Goal: Task Accomplishment & Management: Manage account settings

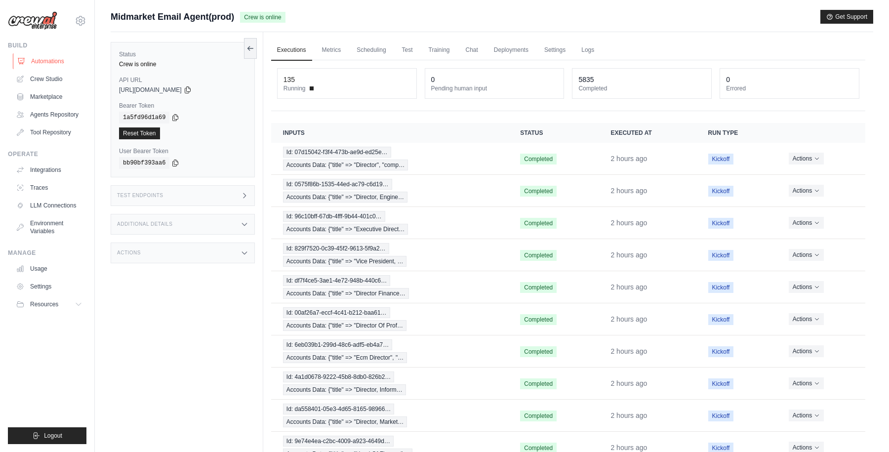
click at [57, 59] on link "Automations" at bounding box center [50, 61] width 75 height 16
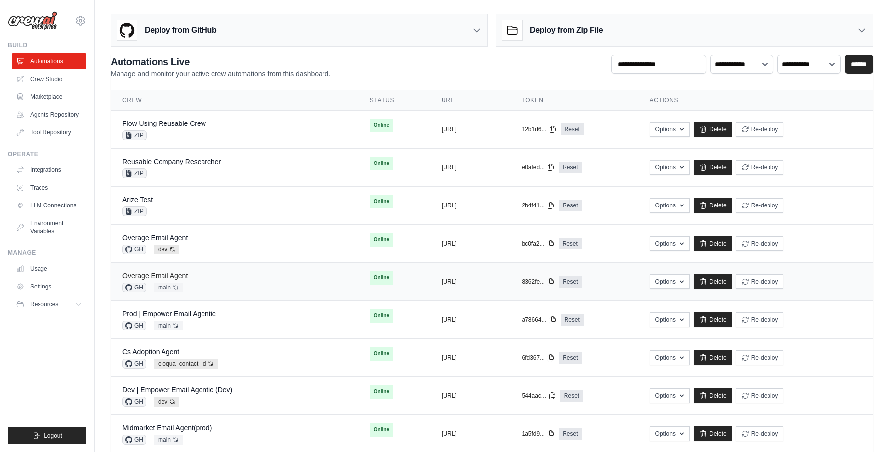
click at [168, 272] on link "Overage Email Agent" at bounding box center [154, 276] width 65 height 8
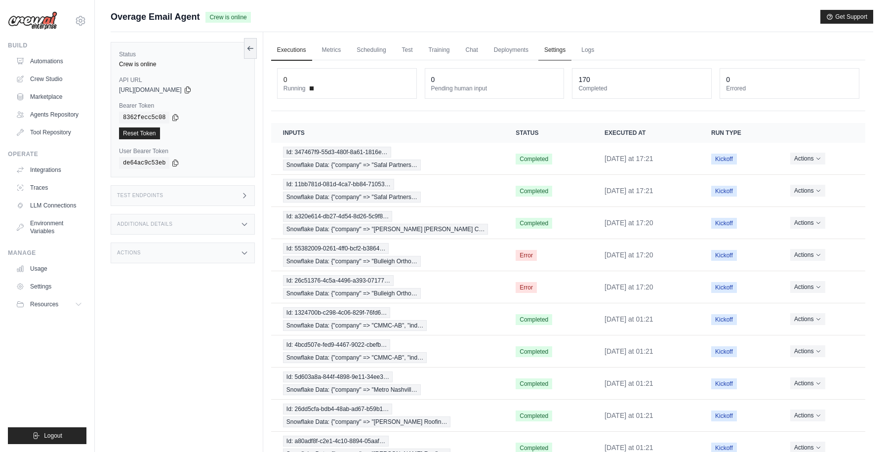
click at [554, 48] on link "Settings" at bounding box center [554, 50] width 33 height 21
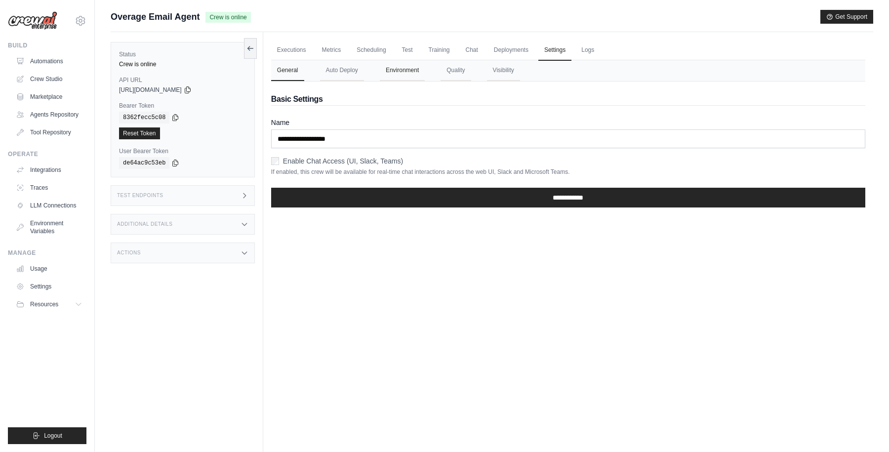
click at [408, 70] on button "Environment" at bounding box center [402, 70] width 45 height 21
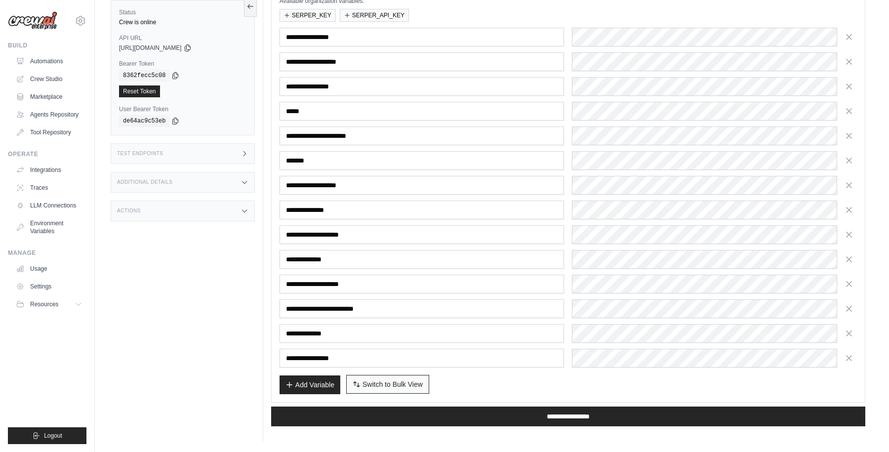
click at [401, 382] on span "Switch to Bulk View" at bounding box center [392, 384] width 60 height 10
type textarea "**********"
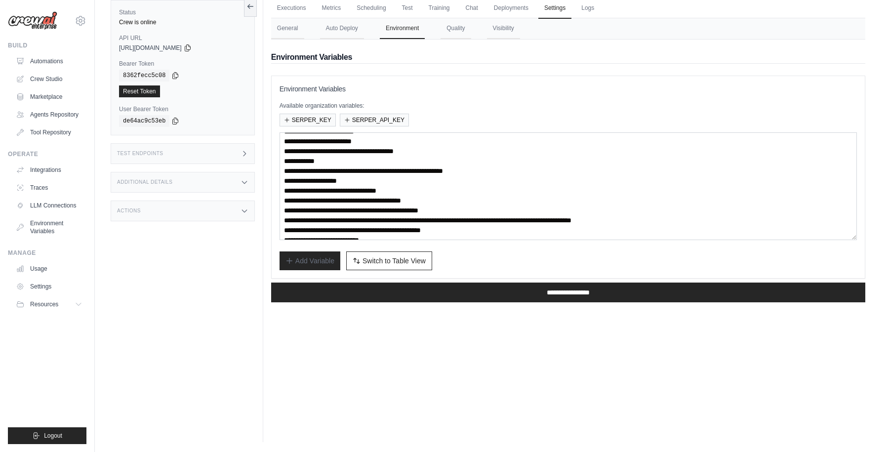
scroll to position [39, 0]
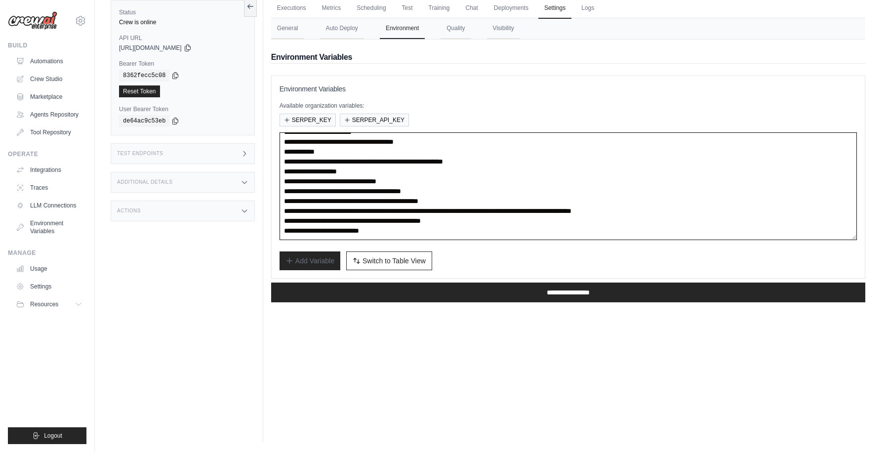
drag, startPoint x: 372, startPoint y: 161, endPoint x: 558, endPoint y: 162, distance: 186.6
click at [558, 162] on textarea "**********" at bounding box center [567, 186] width 577 height 108
click at [444, 66] on div "**********" at bounding box center [568, 174] width 594 height 271
click at [515, 54] on h2 "Environment Variables" at bounding box center [568, 57] width 594 height 12
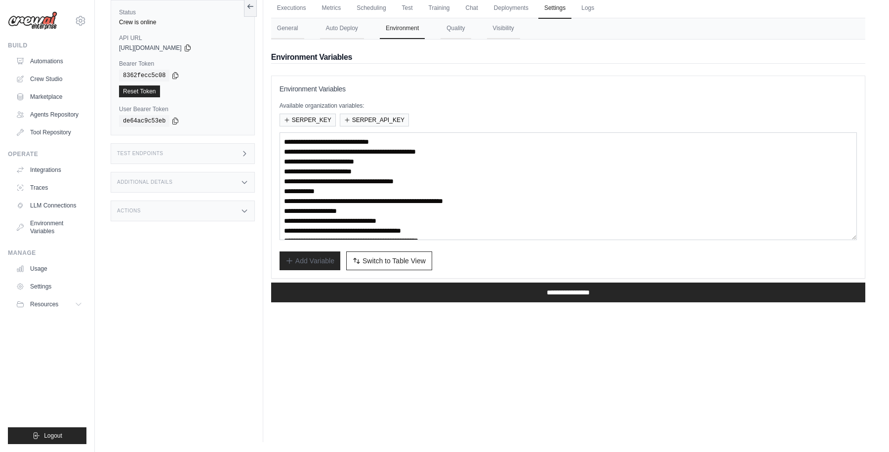
scroll to position [0, 0]
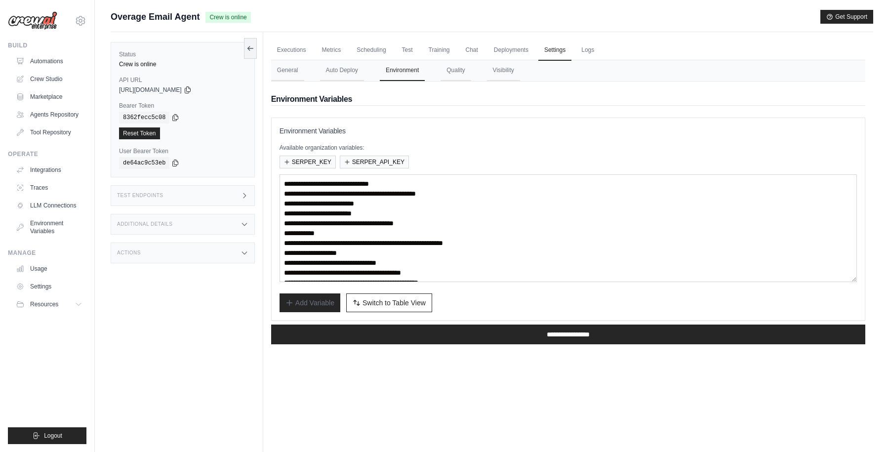
click at [443, 124] on div "**********" at bounding box center [568, 218] width 594 height 203
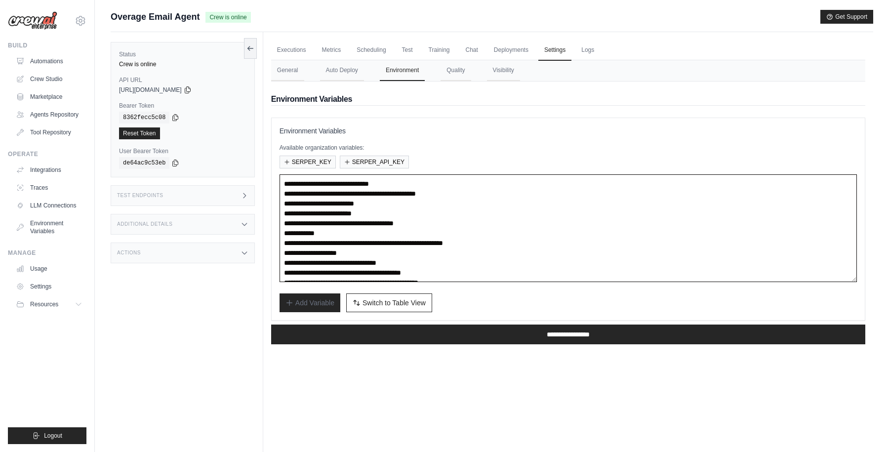
drag, startPoint x: 551, startPoint y: 241, endPoint x: 284, endPoint y: 240, distance: 267.6
click at [284, 240] on textarea "**********" at bounding box center [567, 228] width 577 height 108
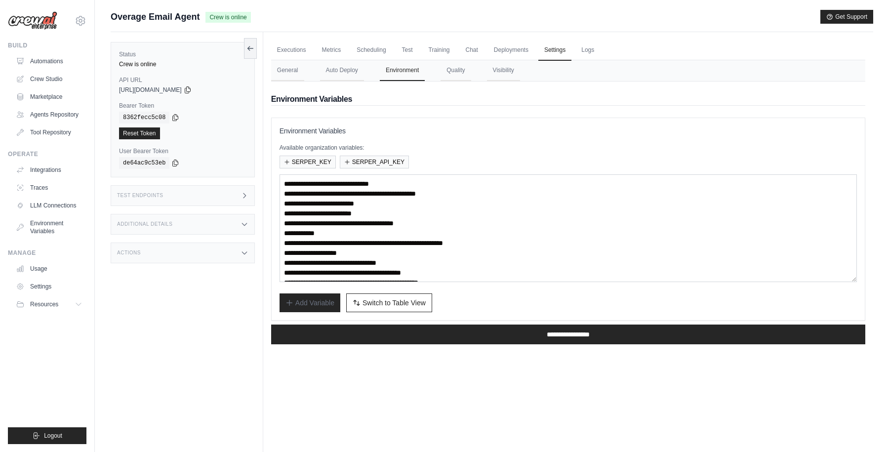
click at [434, 11] on div "Overage Email Agent Crew is online Get Support" at bounding box center [492, 17] width 762 height 14
click at [54, 59] on link "Automations" at bounding box center [50, 61] width 75 height 16
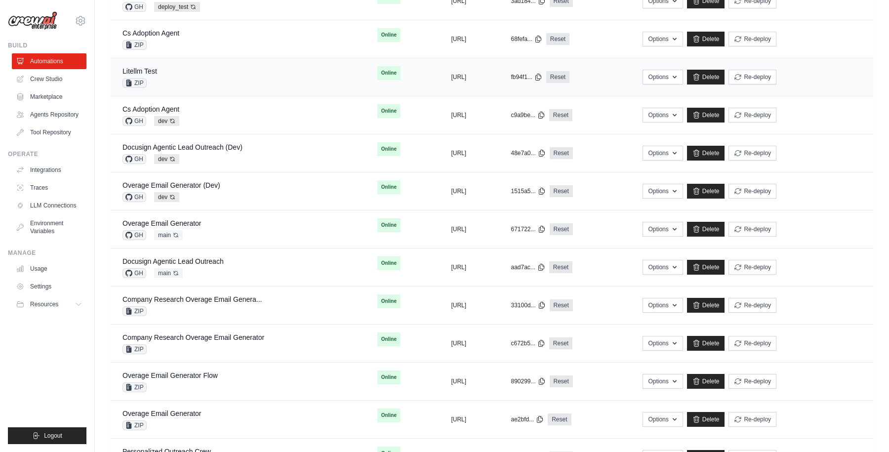
scroll to position [528, 0]
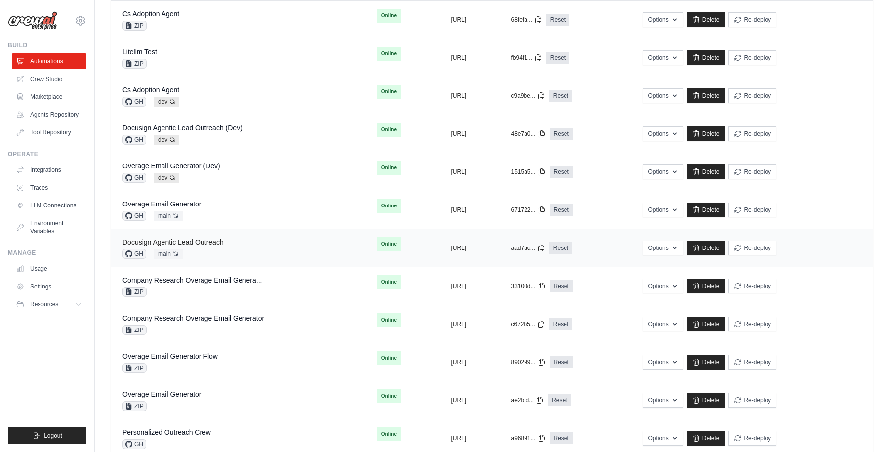
click at [212, 238] on link "Docusign Agentic Lead Outreach" at bounding box center [172, 242] width 101 height 8
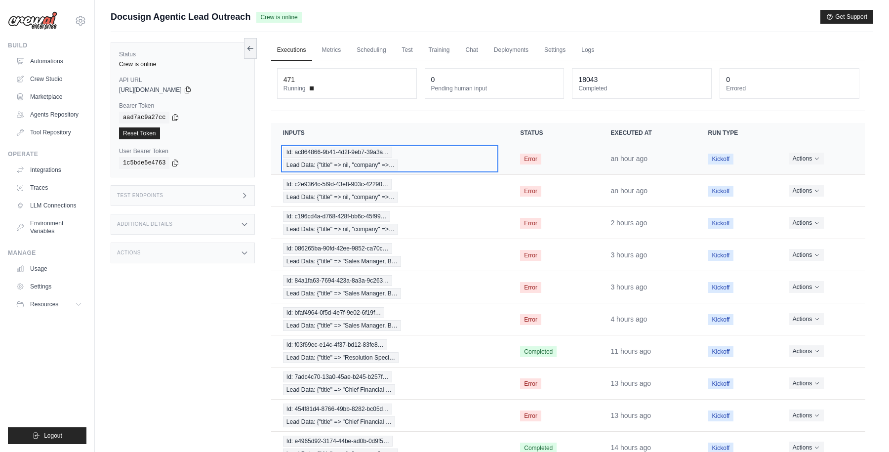
click at [475, 152] on div "Id: ac864866-9b41-4d2f-9eb7-39a3a… Lead Data: {"title" => nil, "company" =>…" at bounding box center [389, 159] width 213 height 24
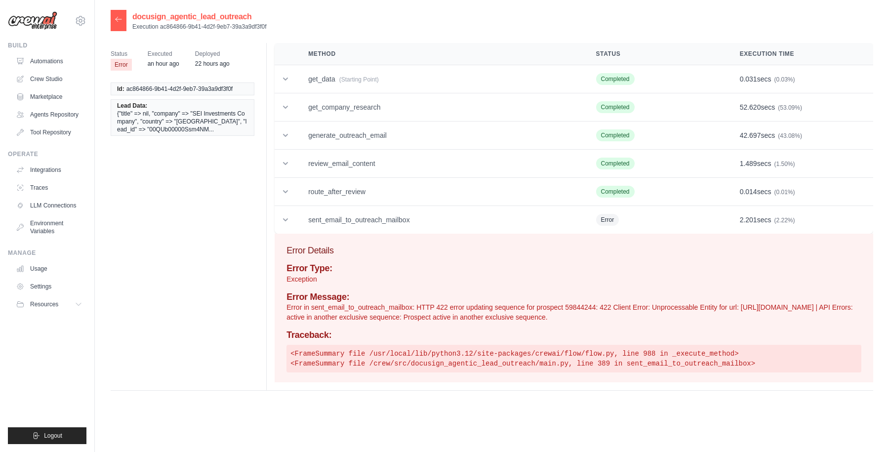
click at [120, 18] on icon at bounding box center [119, 19] width 8 height 8
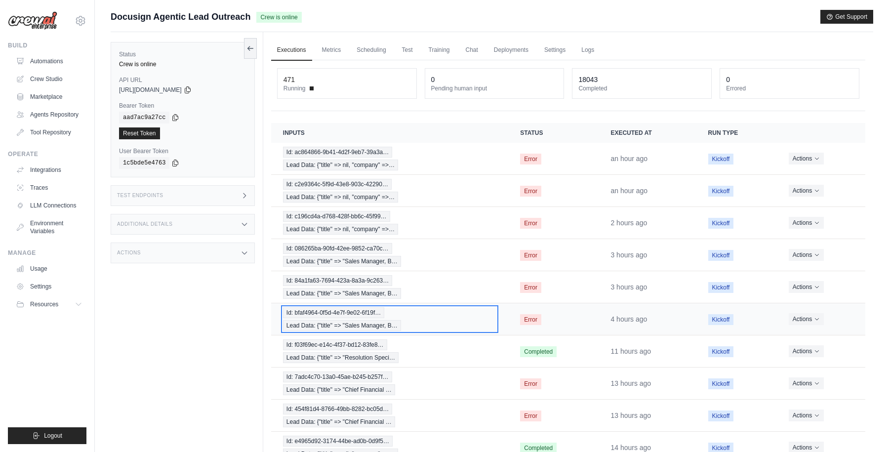
click at [448, 320] on div "Id: bfaf4964-0f5d-4e7f-9e02-6f19f… Lead Data: {"title" => "Sales Manager, B…" at bounding box center [389, 319] width 213 height 24
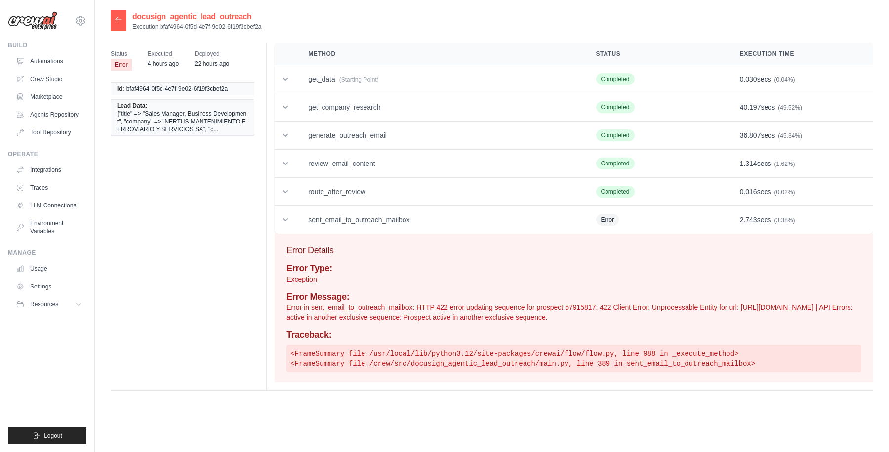
click at [119, 26] on div at bounding box center [119, 20] width 16 height 21
click at [117, 18] on icon at bounding box center [119, 19] width 6 height 4
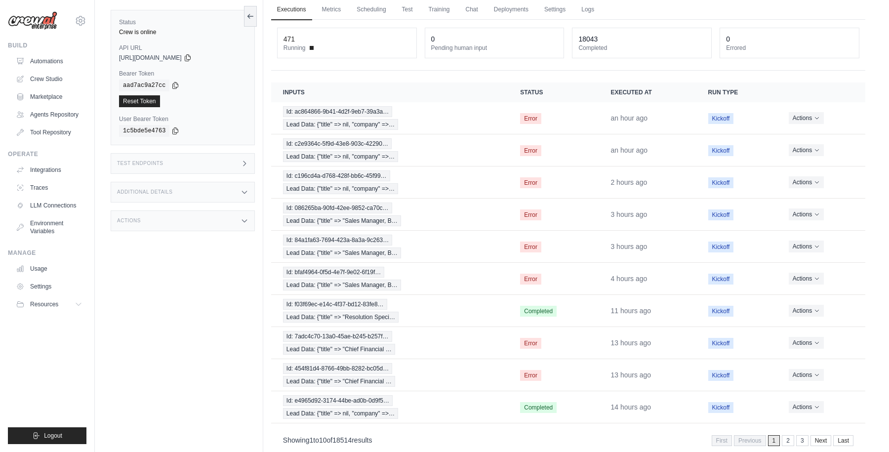
scroll to position [59, 0]
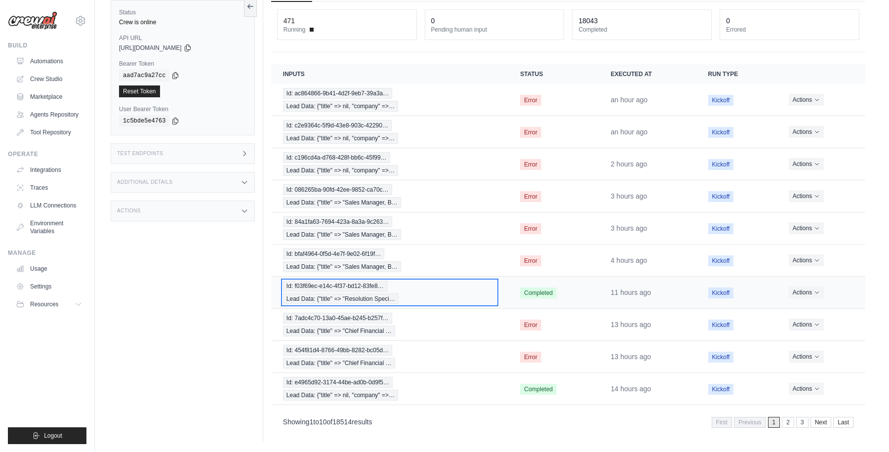
click at [449, 283] on div "Id: f03f69ec-e14c-4f37-bd12-83fe8… Lead Data: {"title" => "Resolution Speci…" at bounding box center [389, 292] width 213 height 24
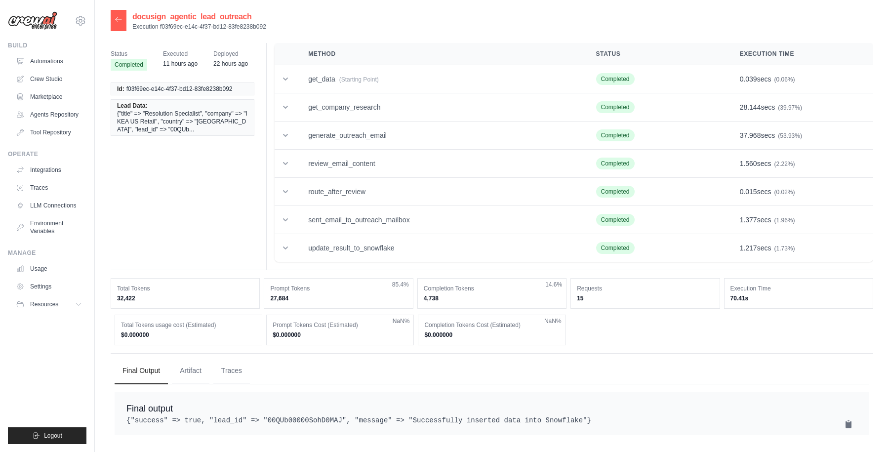
click at [119, 18] on icon at bounding box center [119, 19] width 8 height 8
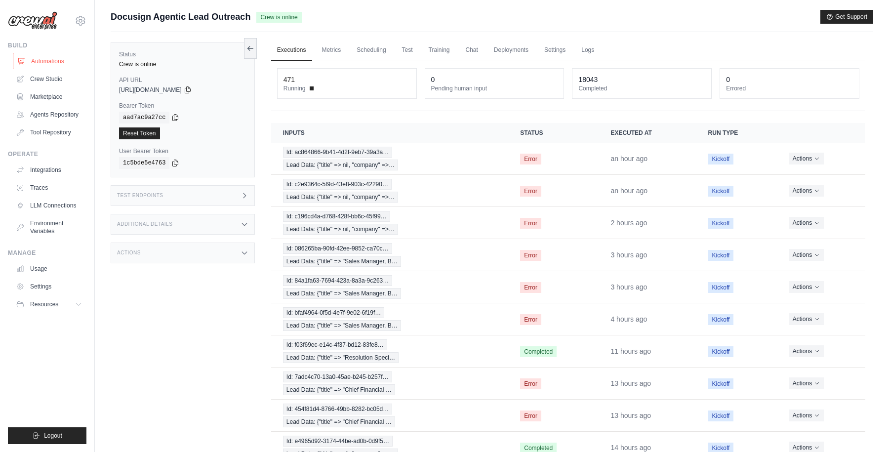
click at [46, 63] on link "Automations" at bounding box center [50, 61] width 75 height 16
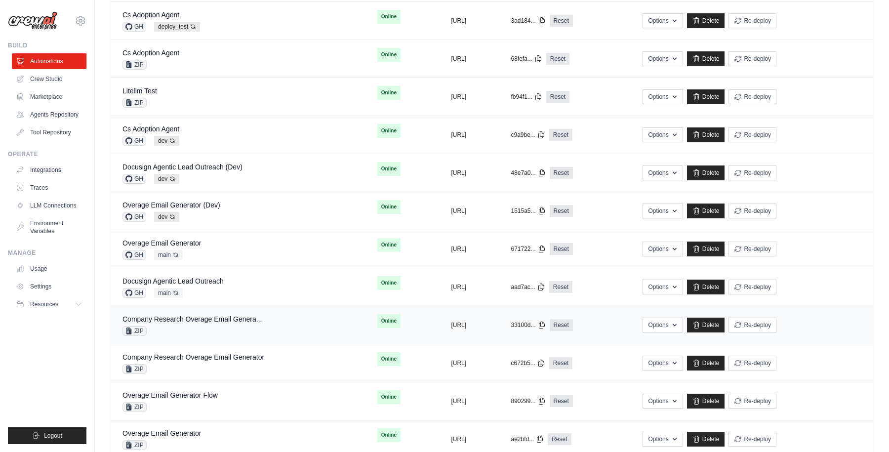
scroll to position [506, 0]
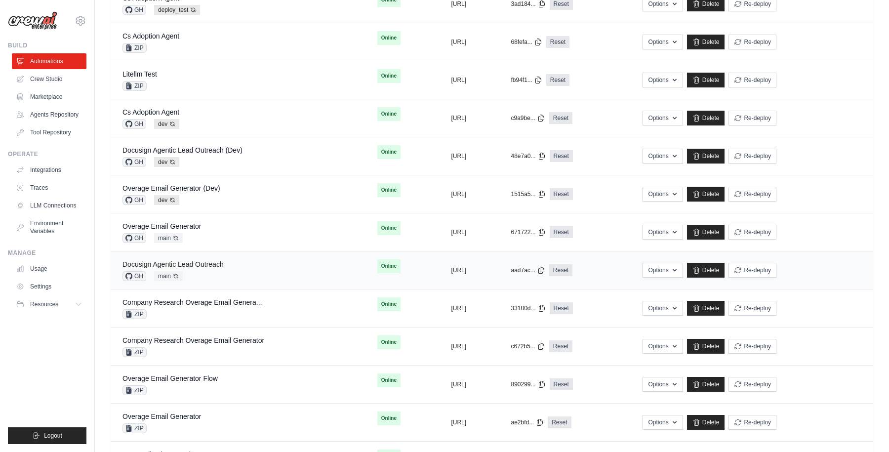
click at [196, 262] on link "Docusign Agentic Lead Outreach" at bounding box center [172, 264] width 101 height 8
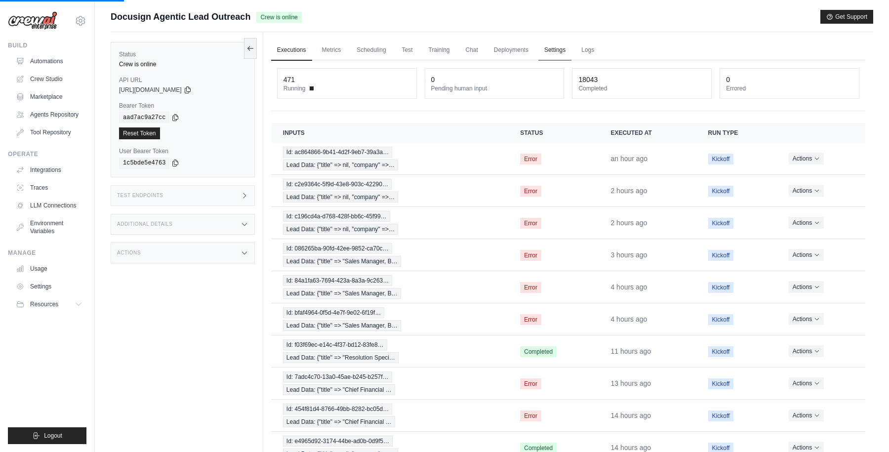
click at [555, 47] on link "Settings" at bounding box center [554, 50] width 33 height 21
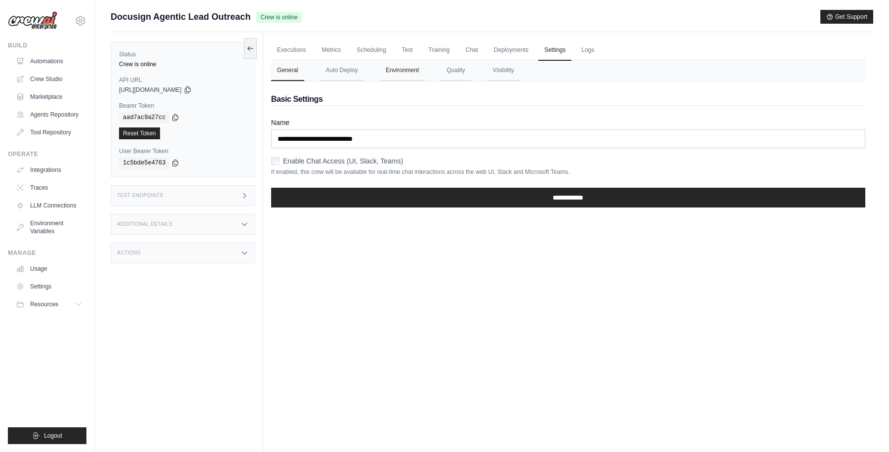
click at [403, 72] on button "Environment" at bounding box center [402, 70] width 45 height 21
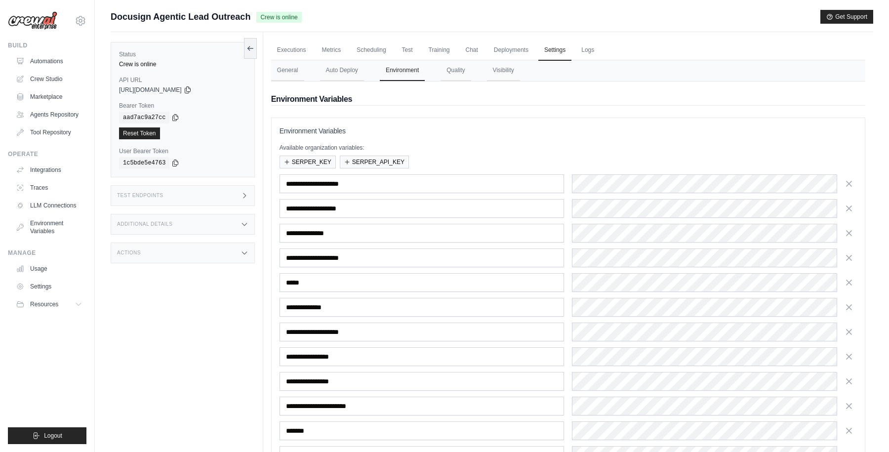
scroll to position [122, 0]
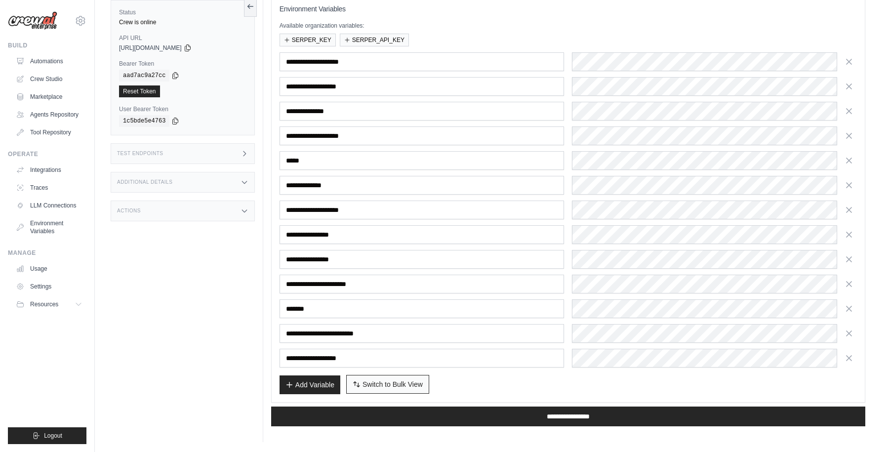
click at [402, 377] on button "Switch to Bulk View Switch to Table View" at bounding box center [387, 384] width 83 height 19
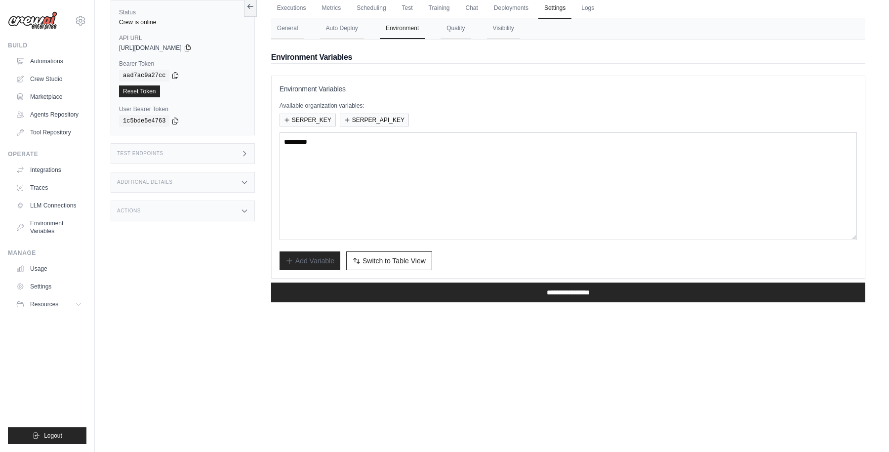
scroll to position [0, 0]
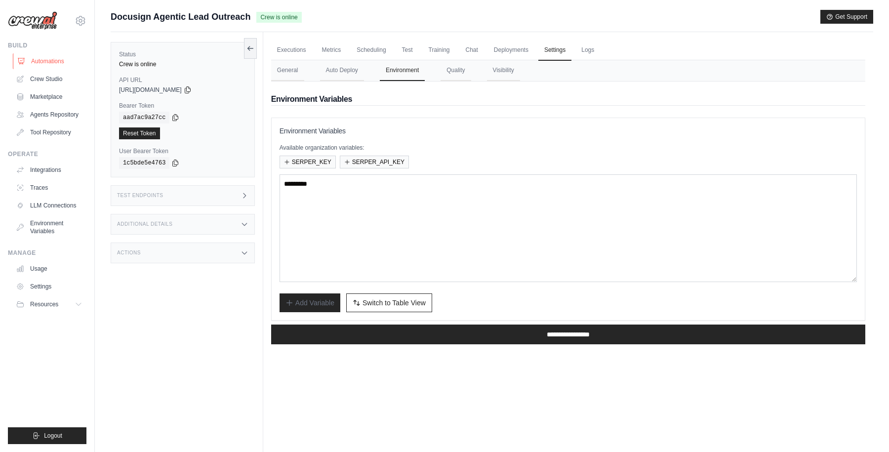
click at [51, 62] on link "Automations" at bounding box center [50, 61] width 75 height 16
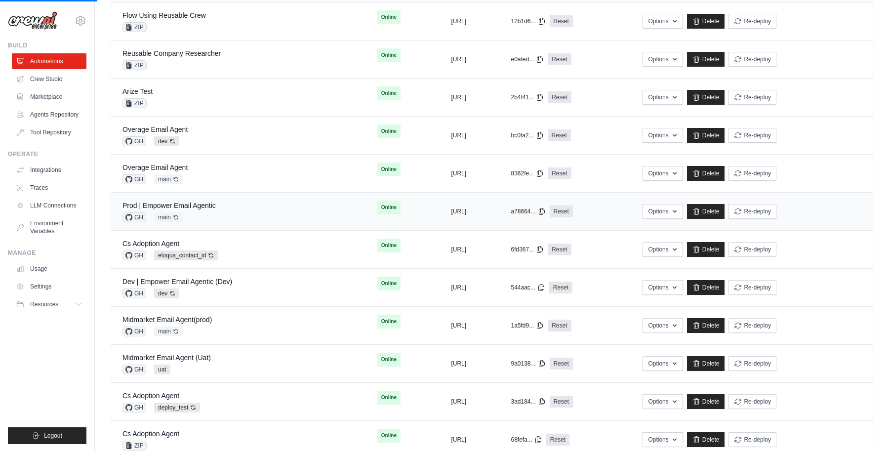
scroll to position [238, 0]
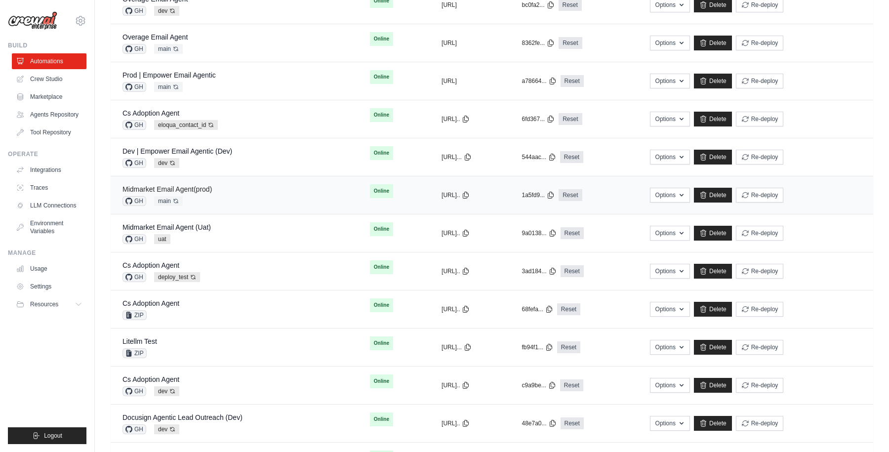
click at [200, 186] on link "Midmarket Email Agent(prod)" at bounding box center [166, 189] width 89 height 8
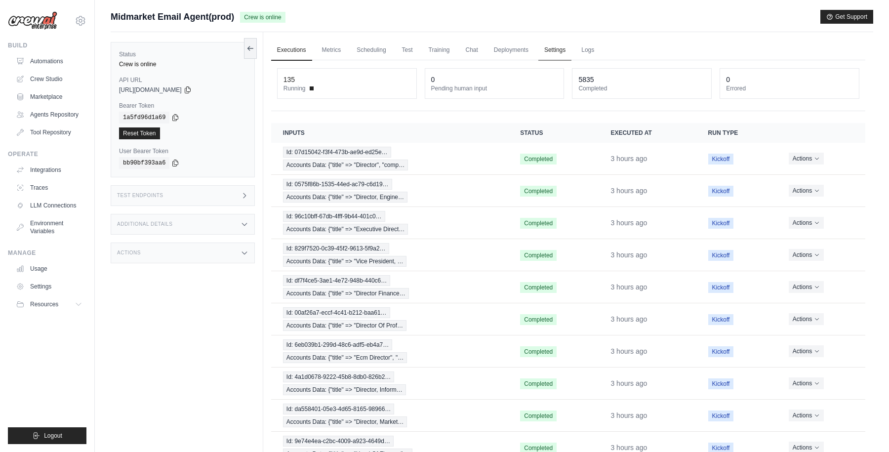
click at [558, 48] on link "Settings" at bounding box center [554, 50] width 33 height 21
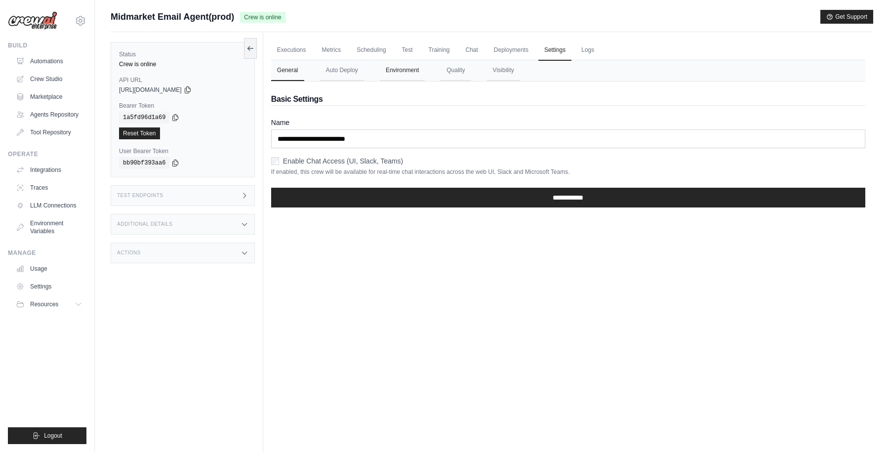
click at [407, 70] on button "Environment" at bounding box center [402, 70] width 45 height 21
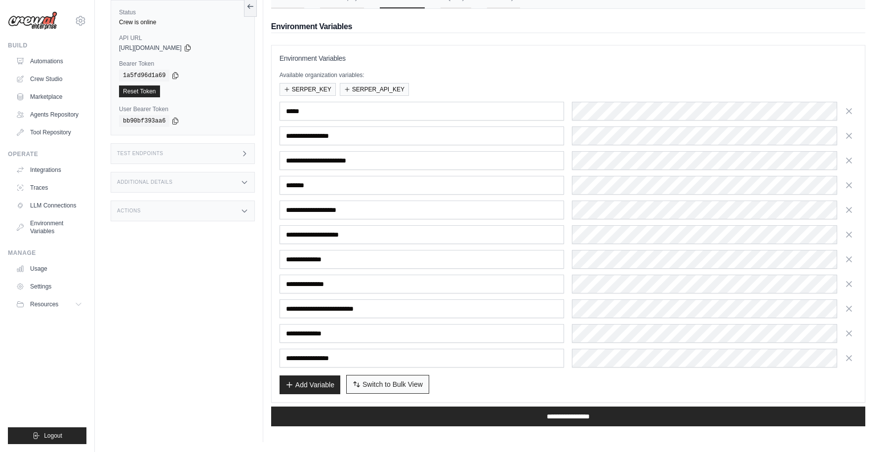
click at [392, 383] on span "Switch to Bulk View" at bounding box center [392, 384] width 60 height 10
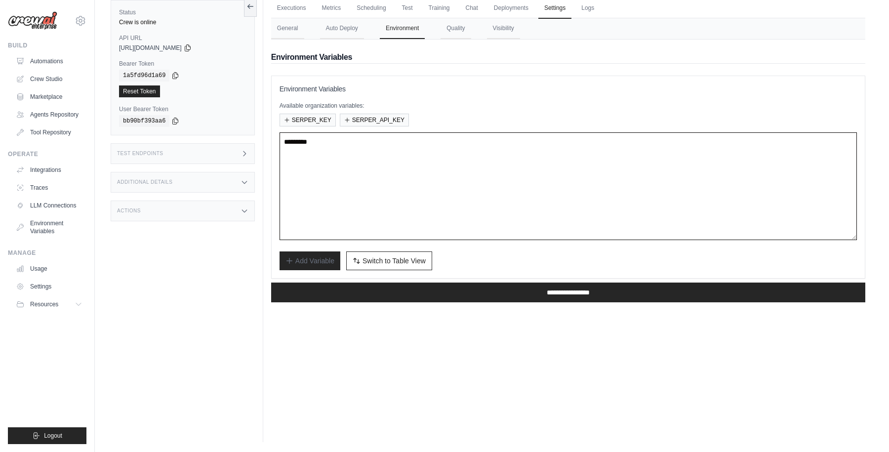
click at [372, 181] on textarea at bounding box center [567, 186] width 577 height 108
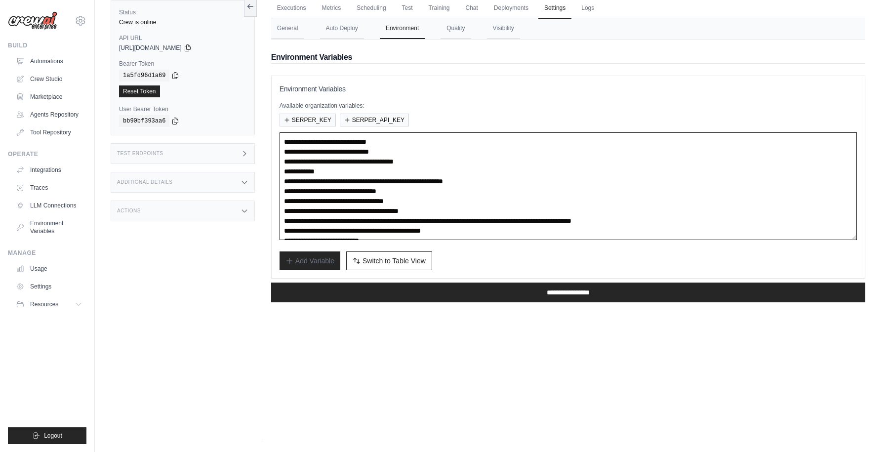
click at [559, 182] on textarea "**********" at bounding box center [567, 186] width 577 height 108
paste textarea
type textarea "**********"
click at [502, 332] on div "Executions Metrics Scheduling Test Training Chat Deployments Settings Logs 135 …" at bounding box center [568, 216] width 610 height 452
click at [370, 180] on textarea "**********" at bounding box center [567, 186] width 577 height 108
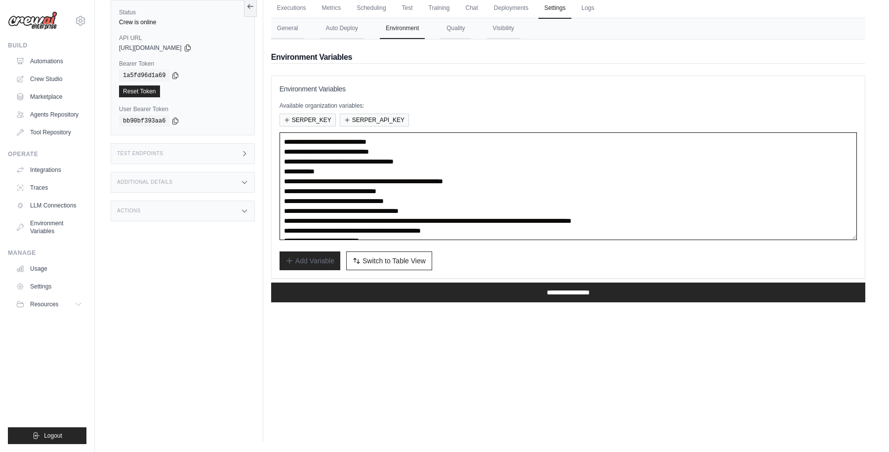
click at [555, 180] on textarea "**********" at bounding box center [567, 186] width 577 height 108
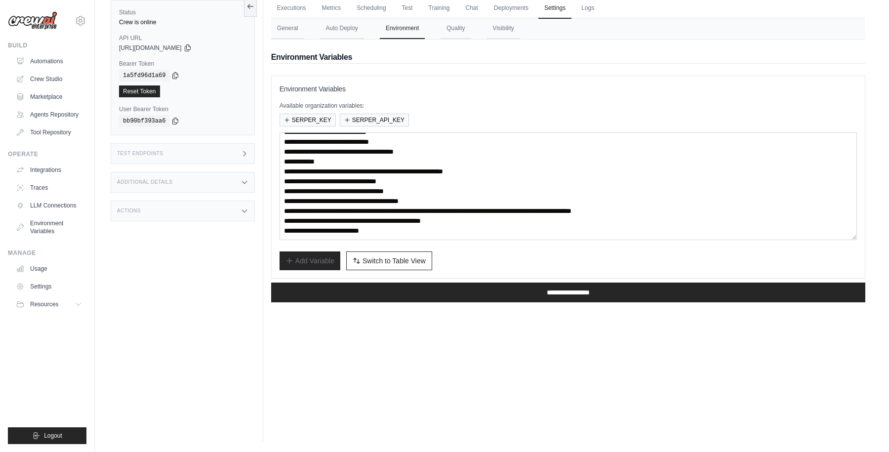
click at [502, 250] on div "**********" at bounding box center [567, 177] width 577 height 186
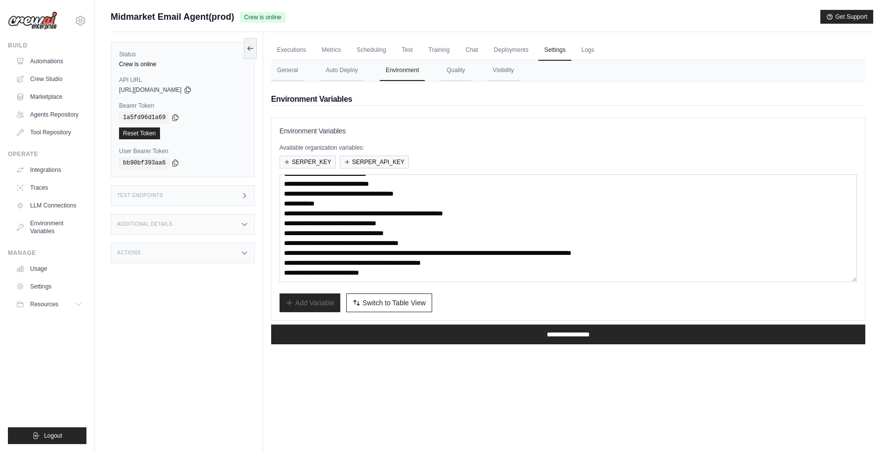
scroll to position [42, 0]
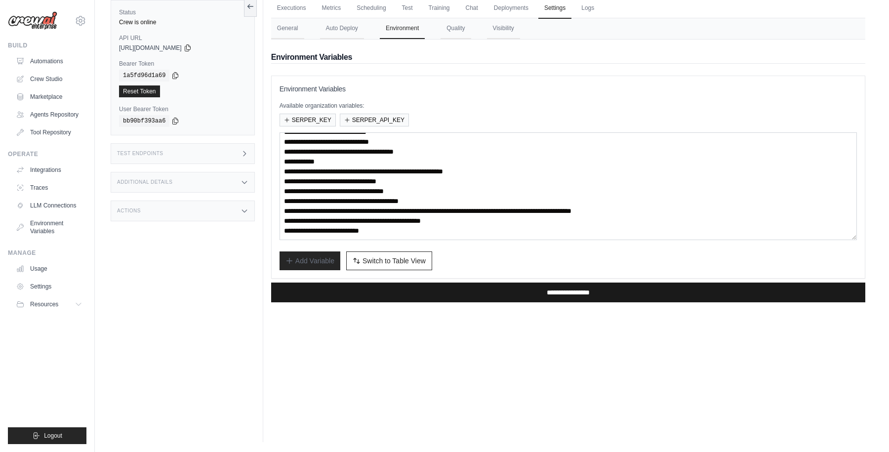
click at [536, 289] on input "**********" at bounding box center [568, 292] width 594 height 20
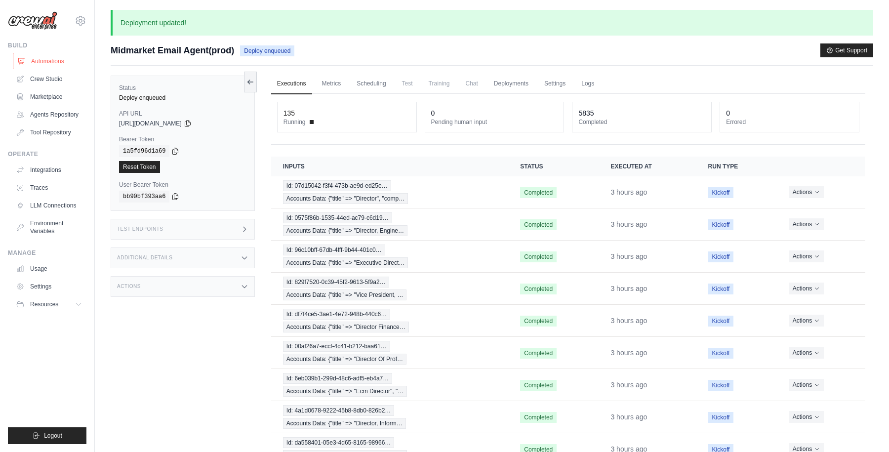
click at [48, 62] on link "Automations" at bounding box center [50, 61] width 75 height 16
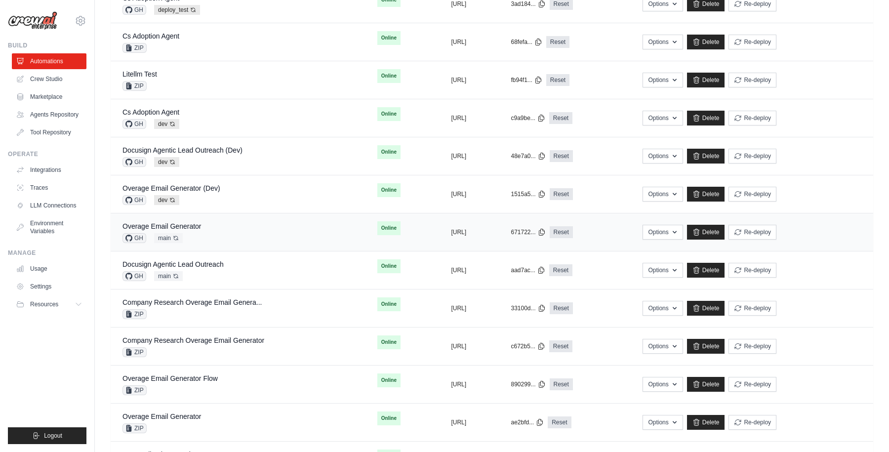
scroll to position [517, 0]
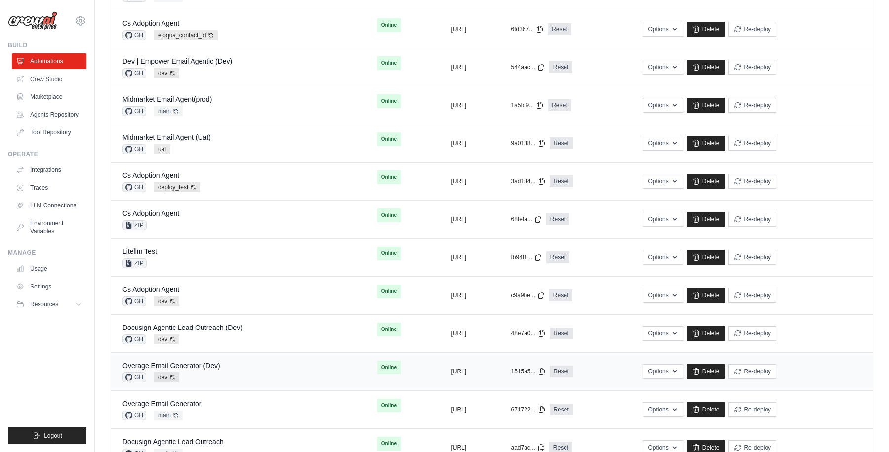
scroll to position [275, 0]
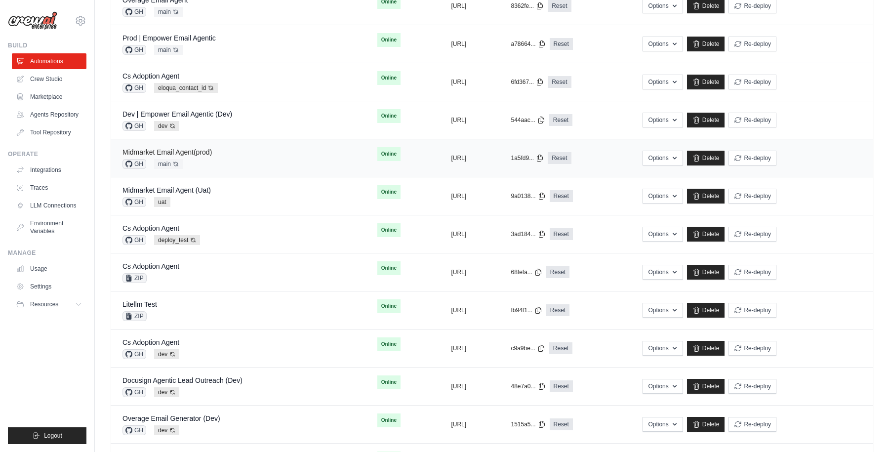
click at [194, 153] on link "Midmarket Email Agent(prod)" at bounding box center [166, 152] width 89 height 8
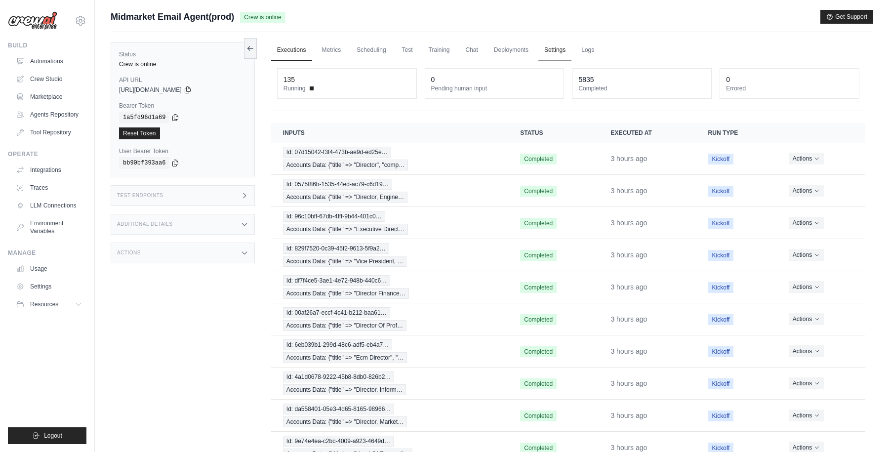
click at [552, 47] on link "Settings" at bounding box center [554, 50] width 33 height 21
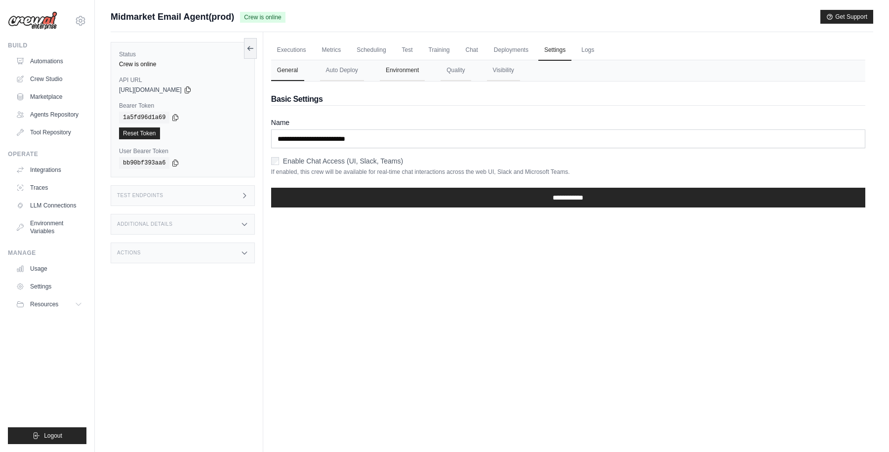
click at [401, 75] on button "Environment" at bounding box center [402, 70] width 45 height 21
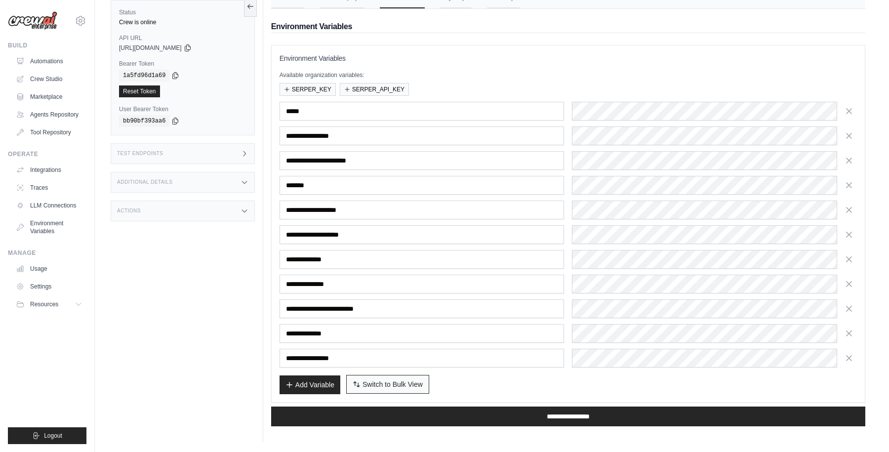
click at [393, 386] on span "Switch to Bulk View" at bounding box center [392, 384] width 60 height 10
type textarea "**********"
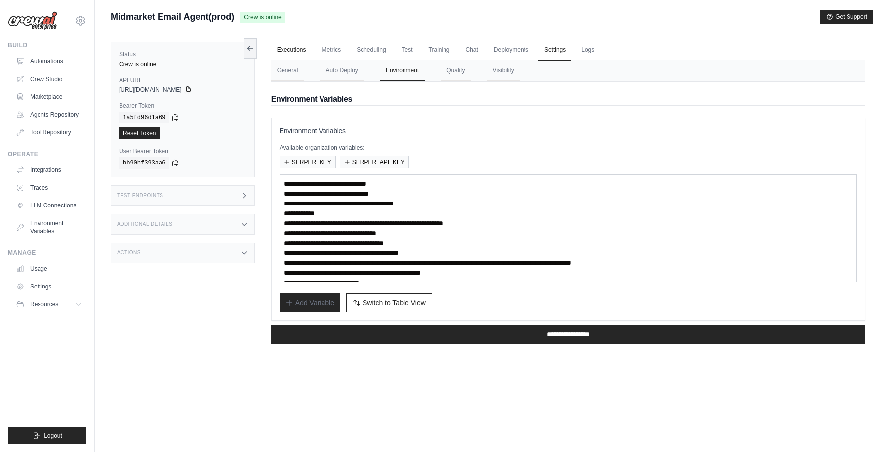
click at [291, 51] on link "Executions" at bounding box center [291, 50] width 41 height 21
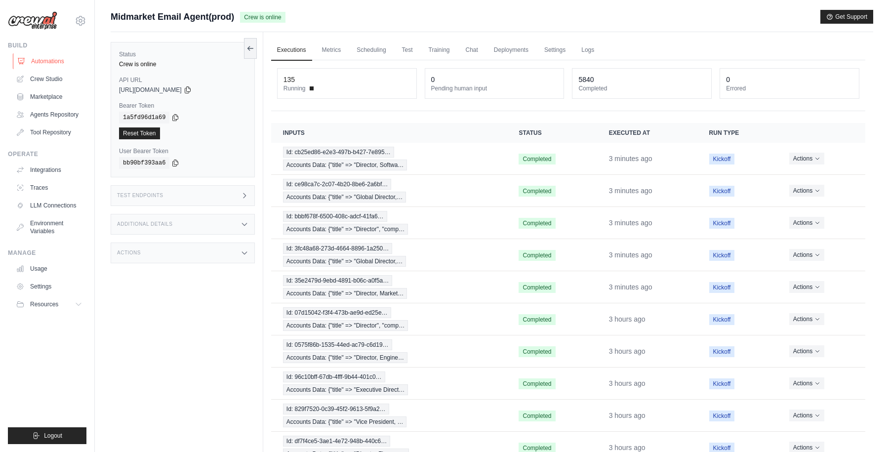
click at [61, 57] on link "Automations" at bounding box center [50, 61] width 75 height 16
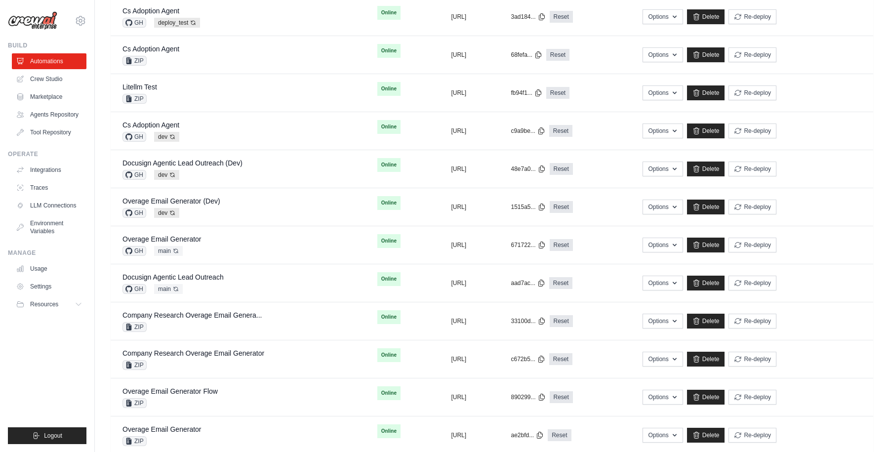
scroll to position [509, 0]
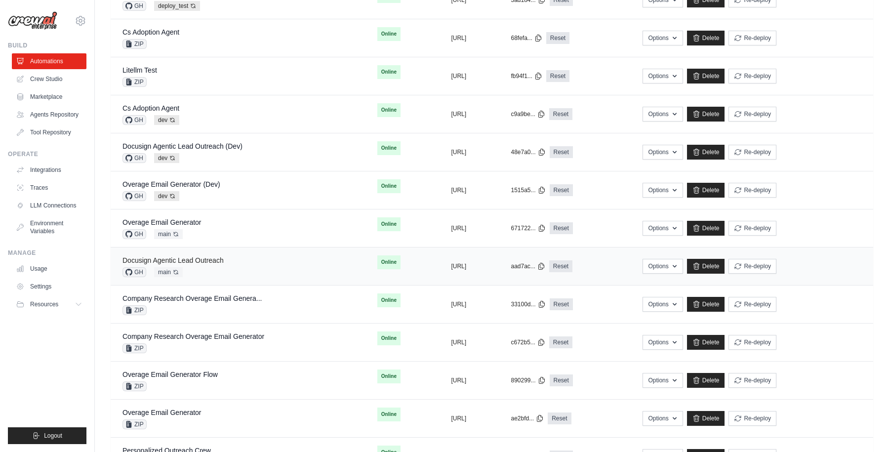
click at [195, 261] on link "Docusign Agentic Lead Outreach" at bounding box center [172, 260] width 101 height 8
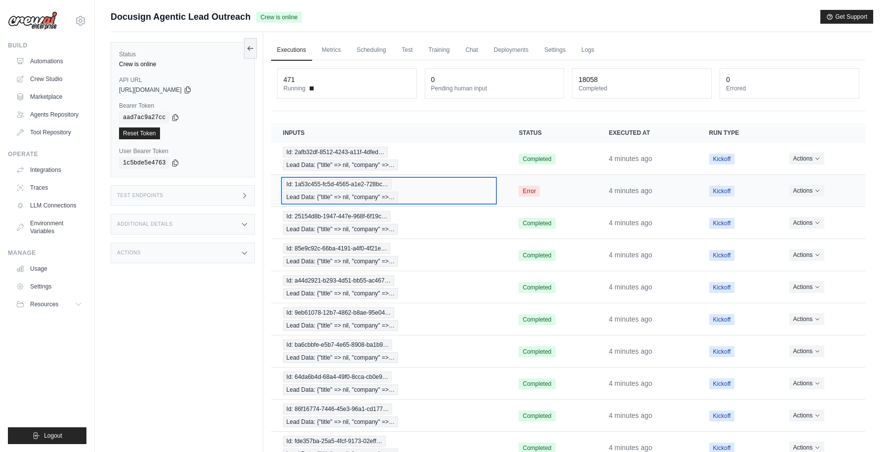
click at [460, 190] on div "Id: 1a53c455-fc5d-4565-a1e2-728bc… Lead Data: {"title" => nil, "company" =>…" at bounding box center [389, 191] width 212 height 24
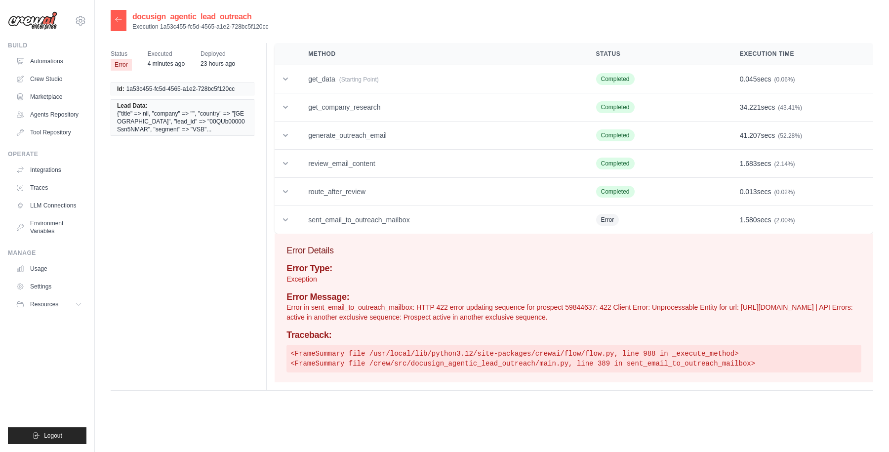
click at [117, 19] on icon at bounding box center [119, 19] width 8 height 8
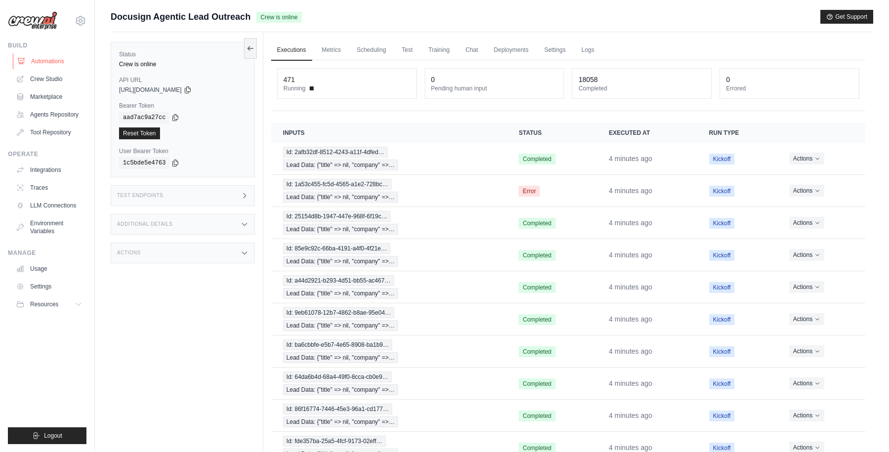
click at [54, 55] on link "Automations" at bounding box center [50, 61] width 75 height 16
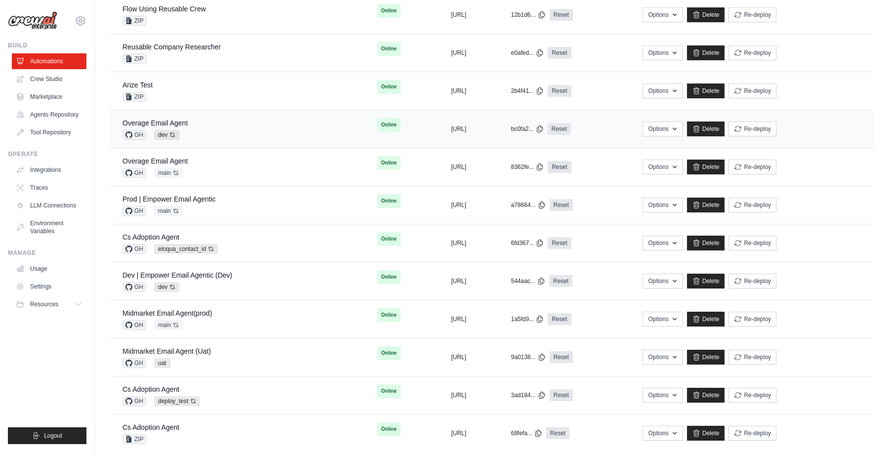
scroll to position [104, 0]
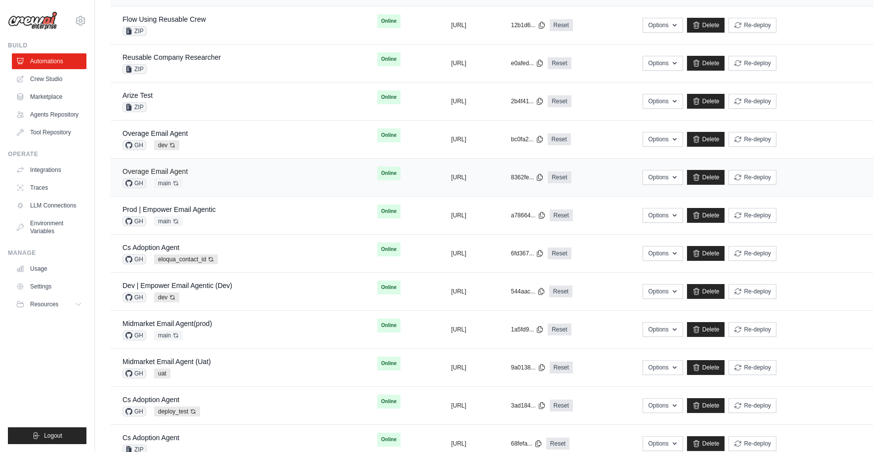
click at [173, 170] on link "Overage Email Agent" at bounding box center [154, 171] width 65 height 8
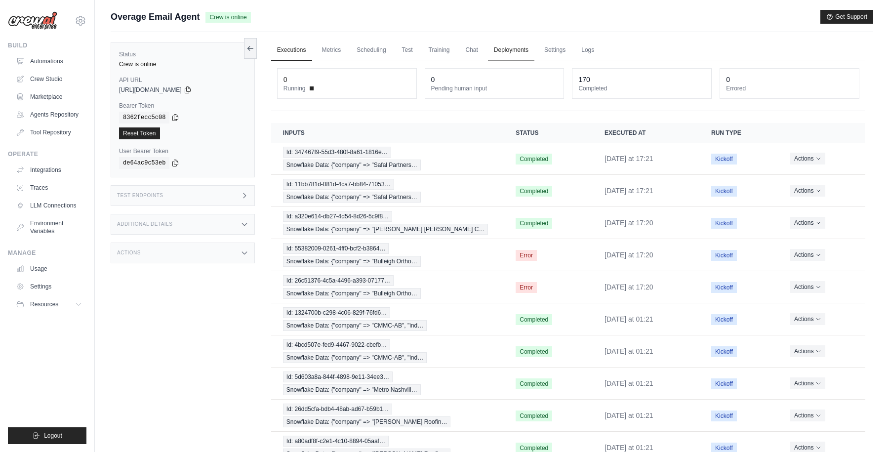
click at [518, 48] on link "Deployments" at bounding box center [511, 50] width 46 height 21
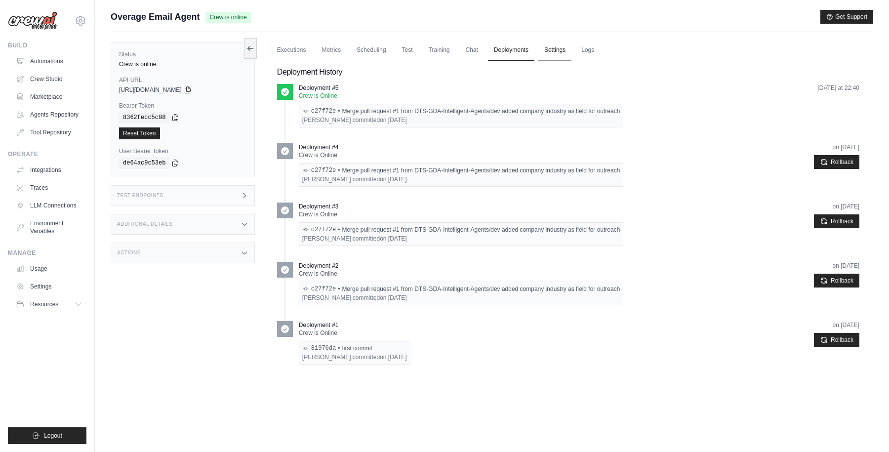
click at [541, 52] on link "Settings" at bounding box center [554, 50] width 33 height 21
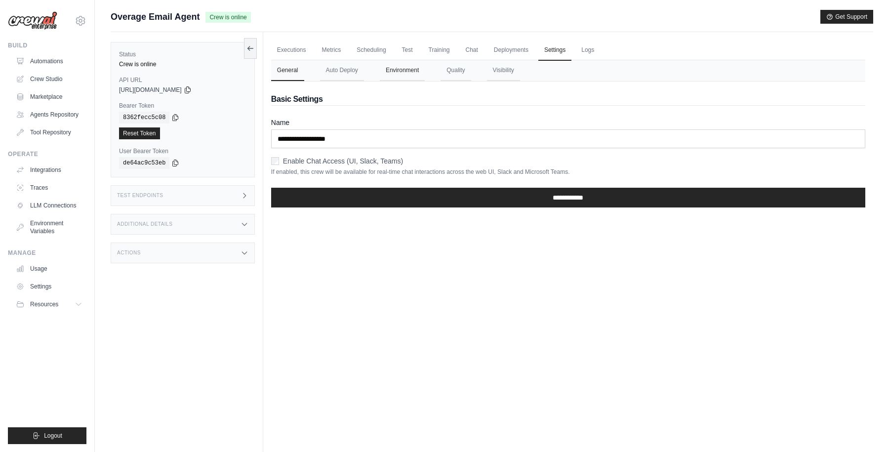
click at [394, 72] on button "Environment" at bounding box center [402, 70] width 45 height 21
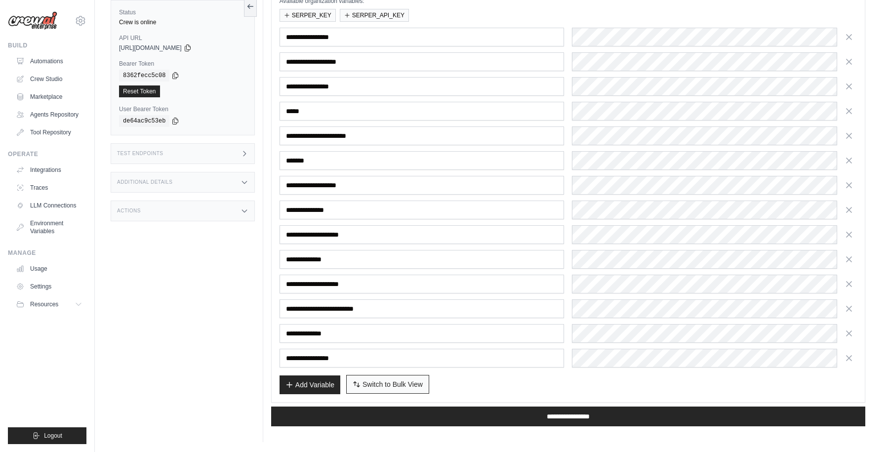
click at [380, 383] on span "Switch to Bulk View" at bounding box center [392, 384] width 60 height 10
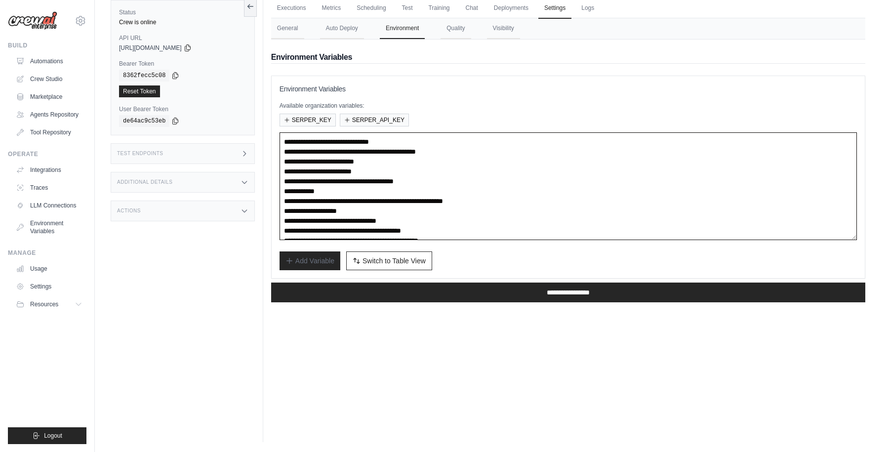
drag, startPoint x: 371, startPoint y: 202, endPoint x: 552, endPoint y: 202, distance: 181.7
click at [552, 202] on textarea "**********" at bounding box center [567, 186] width 577 height 108
paste textarea
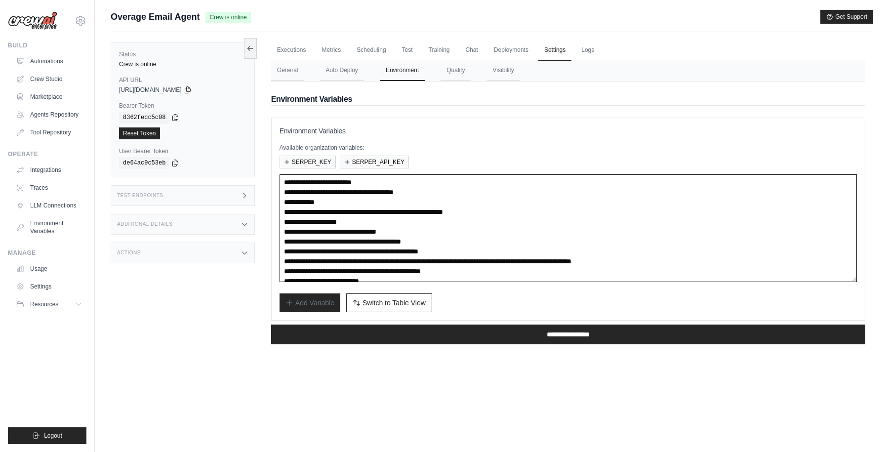
scroll to position [39, 0]
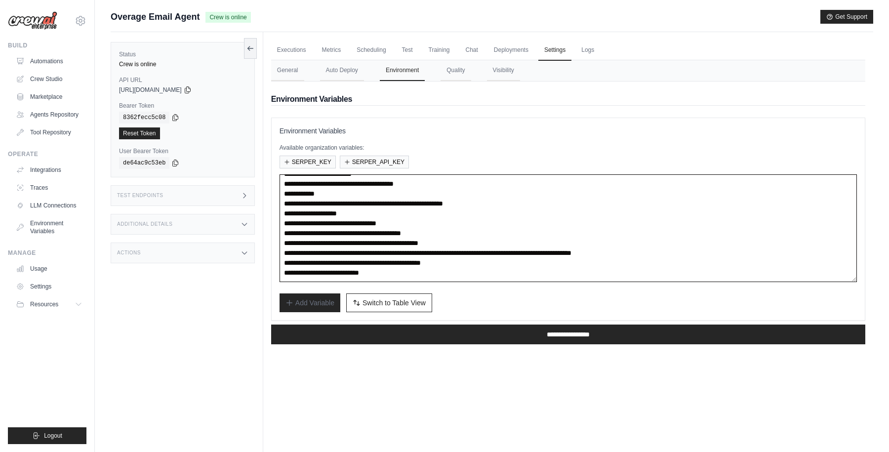
click at [400, 252] on textarea "**********" at bounding box center [567, 228] width 577 height 108
click at [771, 254] on textarea "**********" at bounding box center [567, 228] width 577 height 108
paste textarea
type textarea "**********"
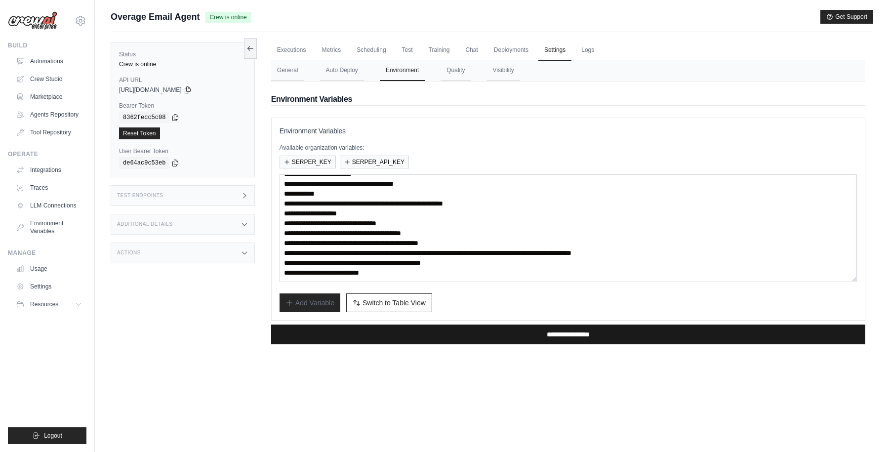
click at [536, 334] on input "**********" at bounding box center [568, 334] width 594 height 20
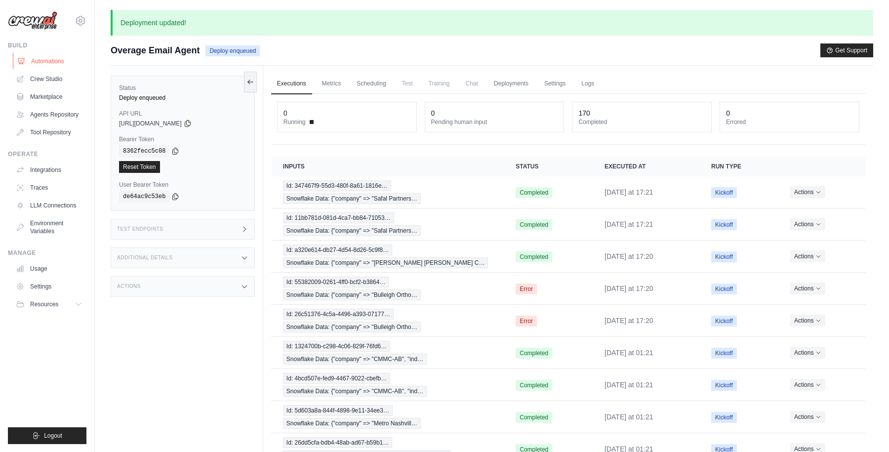
click at [47, 59] on link "Automations" at bounding box center [50, 61] width 75 height 16
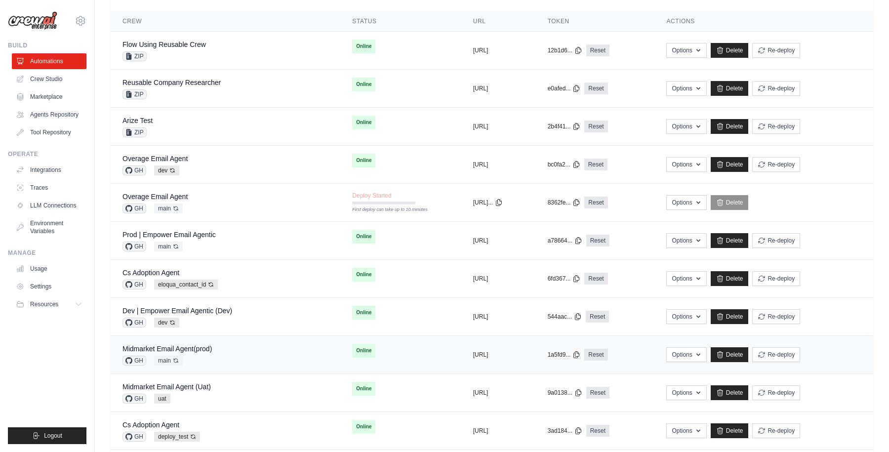
scroll to position [16, 0]
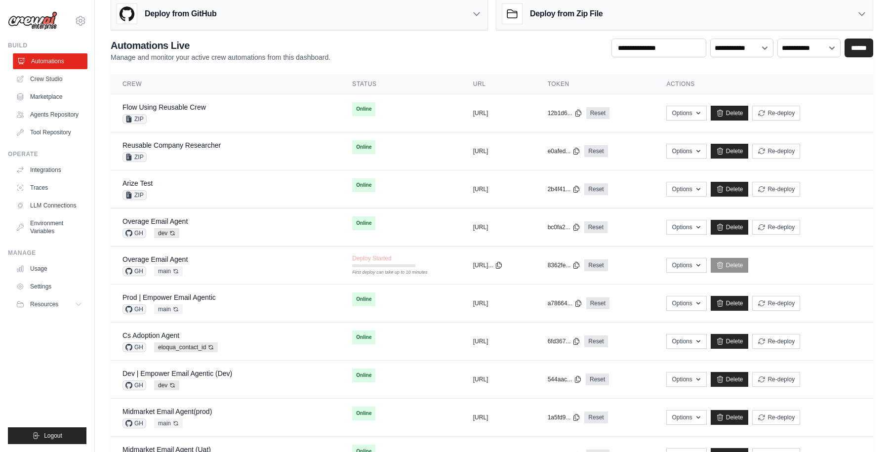
click at [51, 58] on link "Automations" at bounding box center [50, 61] width 75 height 16
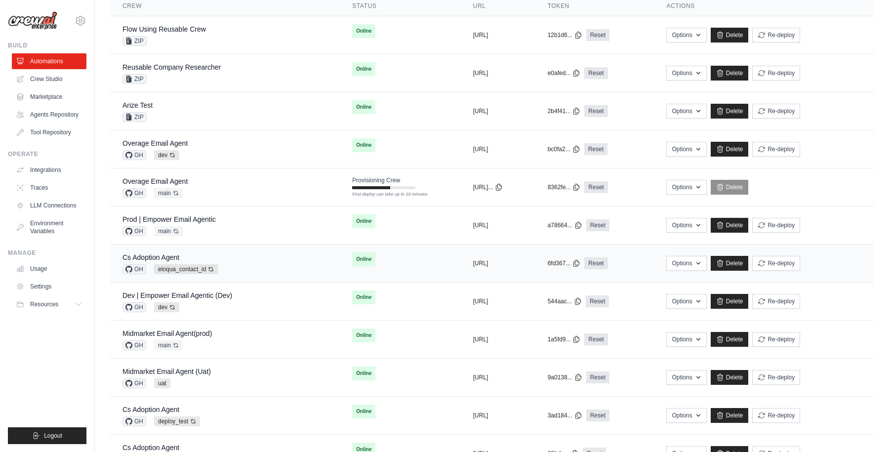
scroll to position [90, 0]
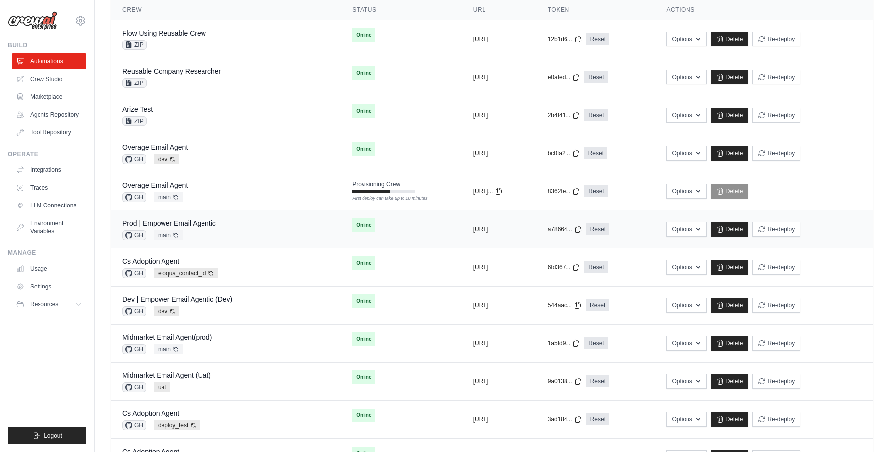
click at [194, 219] on div "Prod | Empower Email Agentic" at bounding box center [168, 223] width 93 height 10
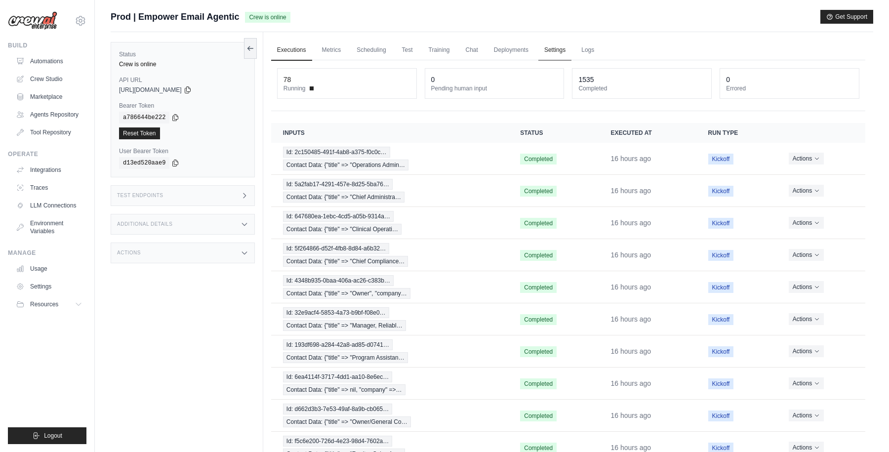
click at [551, 50] on link "Settings" at bounding box center [554, 50] width 33 height 21
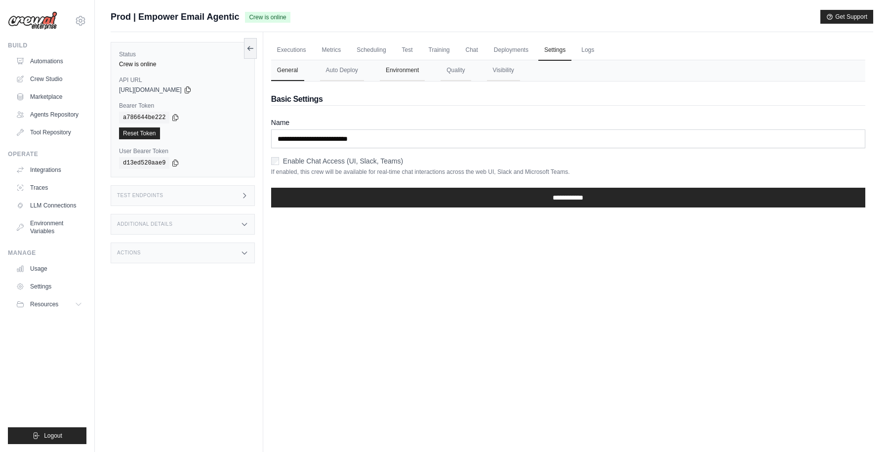
click at [409, 68] on button "Environment" at bounding box center [402, 70] width 45 height 21
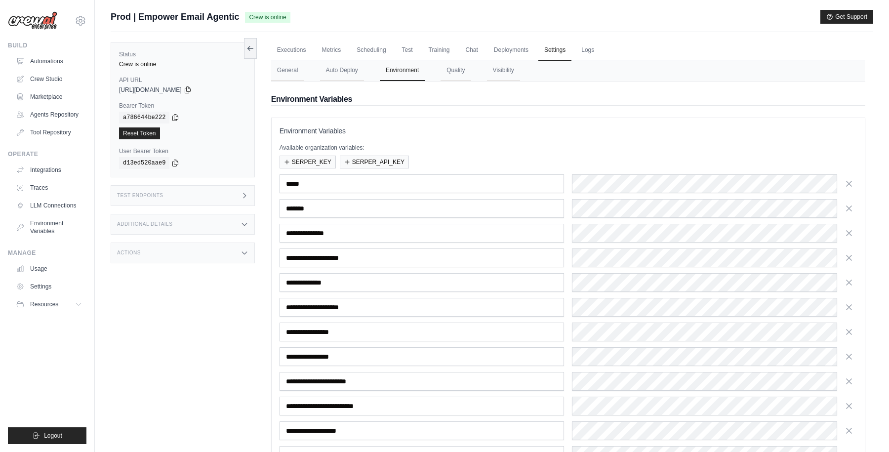
scroll to position [147, 0]
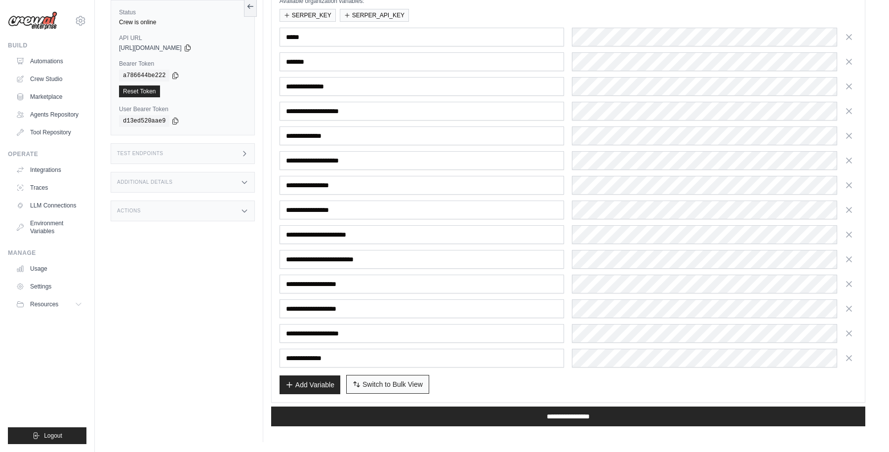
click at [395, 386] on span "Switch to Bulk View" at bounding box center [392, 384] width 60 height 10
type textarea "**********"
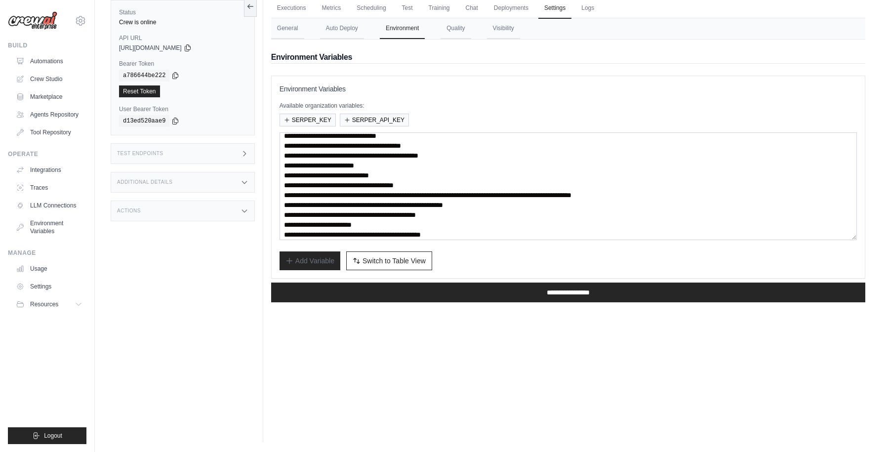
scroll to position [39, 0]
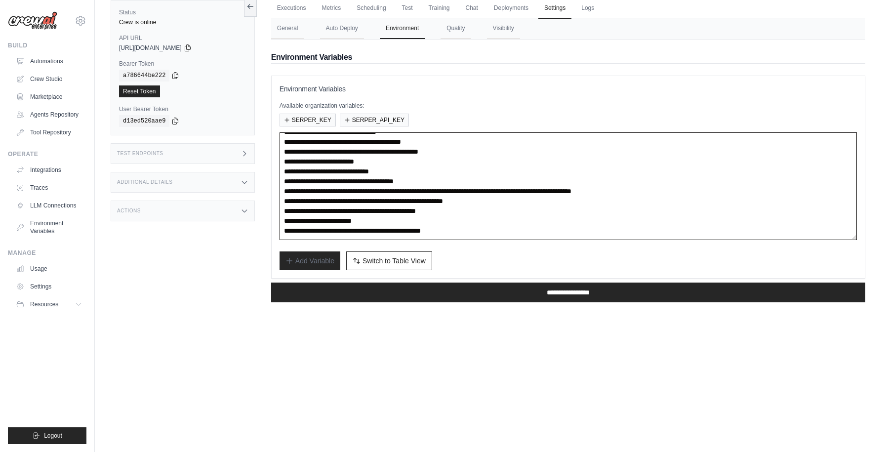
drag, startPoint x: 372, startPoint y: 200, endPoint x: 550, endPoint y: 197, distance: 178.7
click at [550, 197] on textarea "**********" at bounding box center [567, 186] width 577 height 108
paste textarea
type textarea "**********"
click at [536, 259] on div "Add Variable Switch to Bulk View Switch to Table View" at bounding box center [567, 260] width 577 height 19
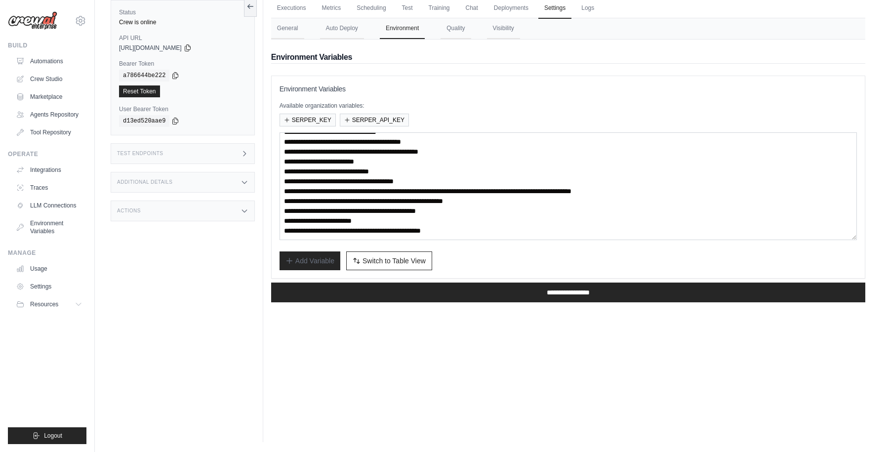
click at [516, 261] on div "Add Variable Switch to Bulk View Switch to Table View" at bounding box center [567, 260] width 577 height 19
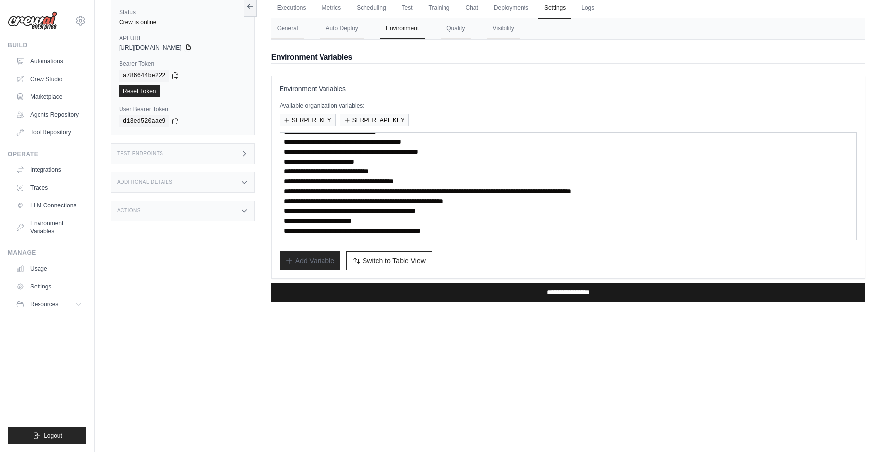
click at [544, 291] on input "**********" at bounding box center [568, 292] width 594 height 20
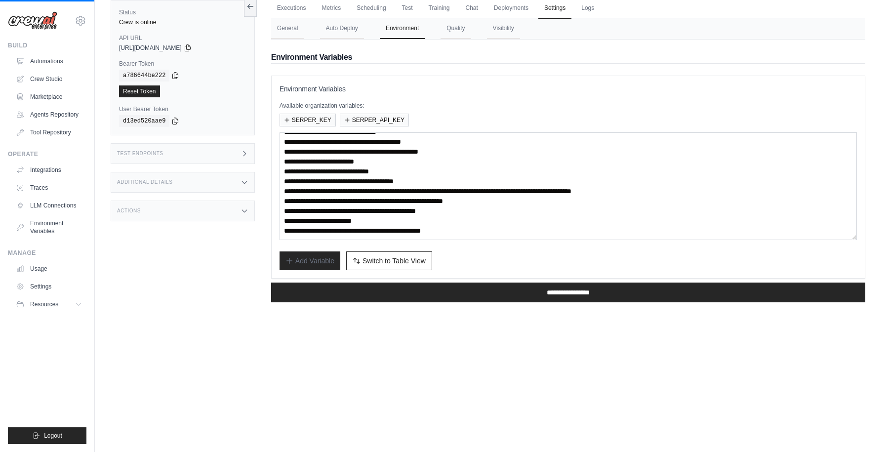
scroll to position [0, 0]
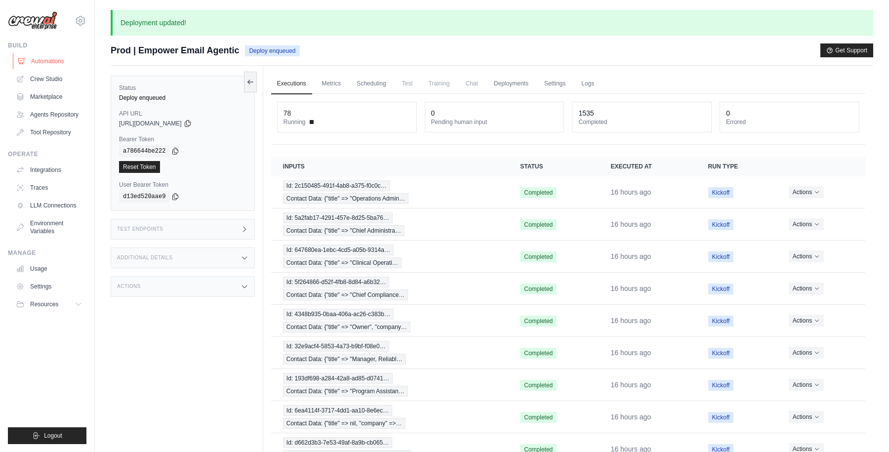
click at [48, 59] on link "Automations" at bounding box center [50, 61] width 75 height 16
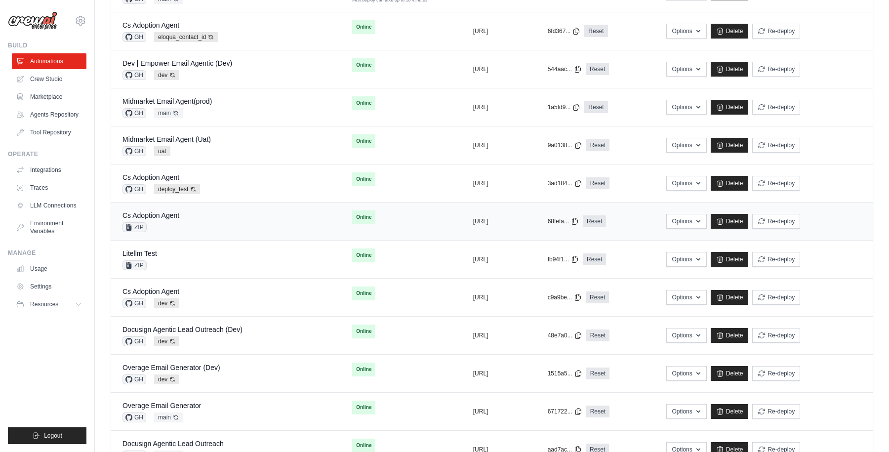
scroll to position [322, 0]
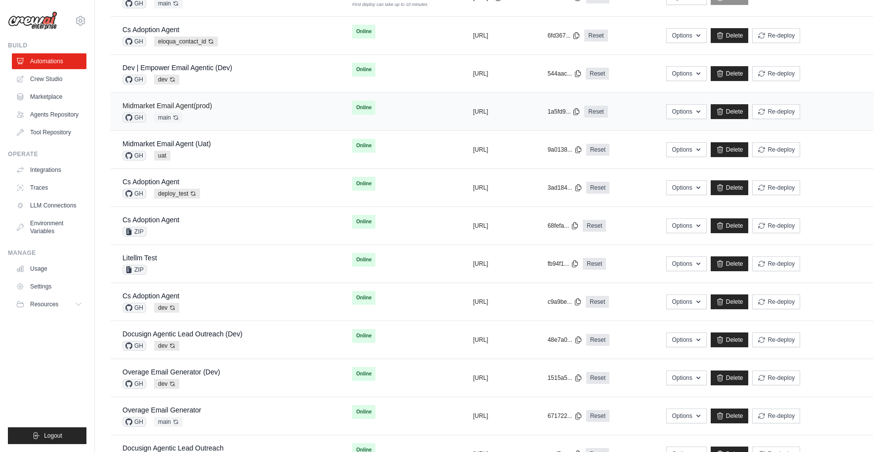
click at [188, 105] on link "Midmarket Email Agent(prod)" at bounding box center [166, 106] width 89 height 8
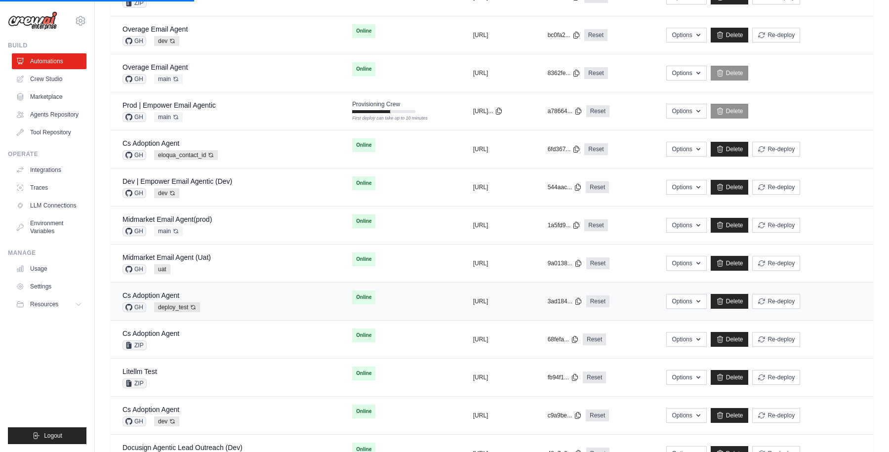
scroll to position [212, 0]
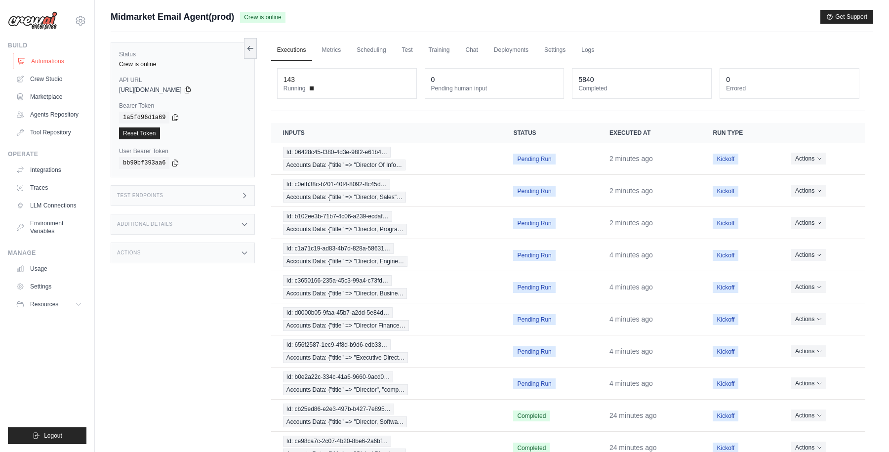
click at [51, 63] on link "Automations" at bounding box center [50, 61] width 75 height 16
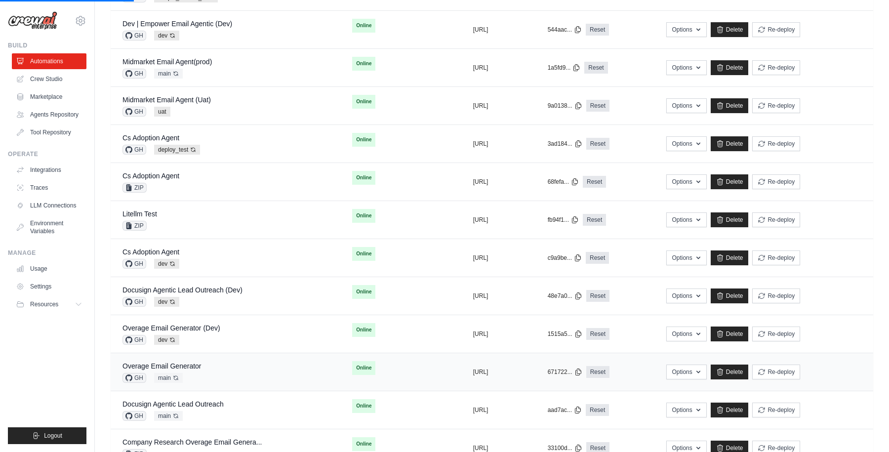
scroll to position [377, 0]
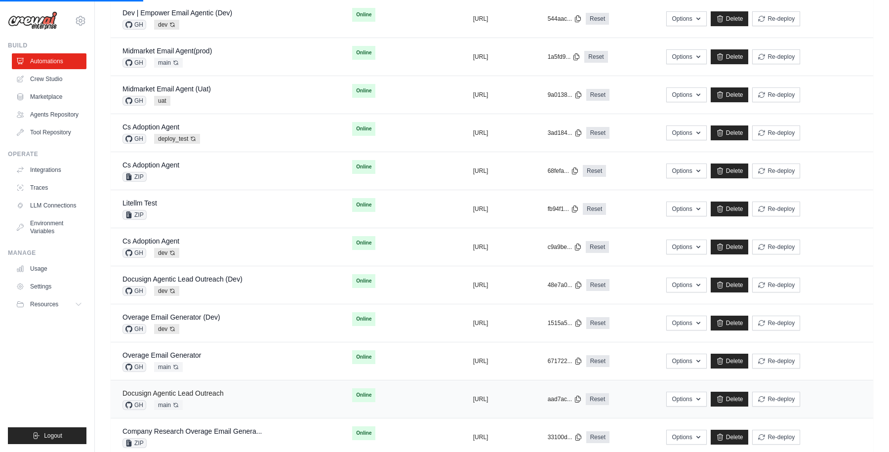
click at [182, 390] on link "Docusign Agentic Lead Outreach" at bounding box center [172, 393] width 101 height 8
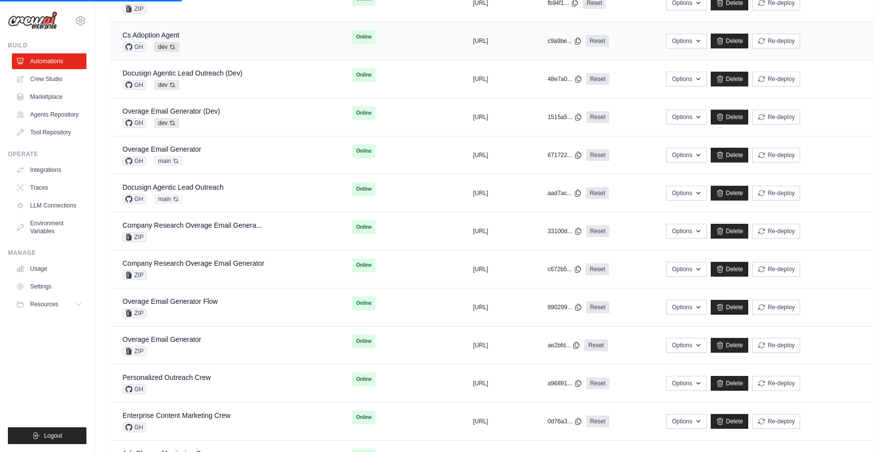
scroll to position [599, 0]
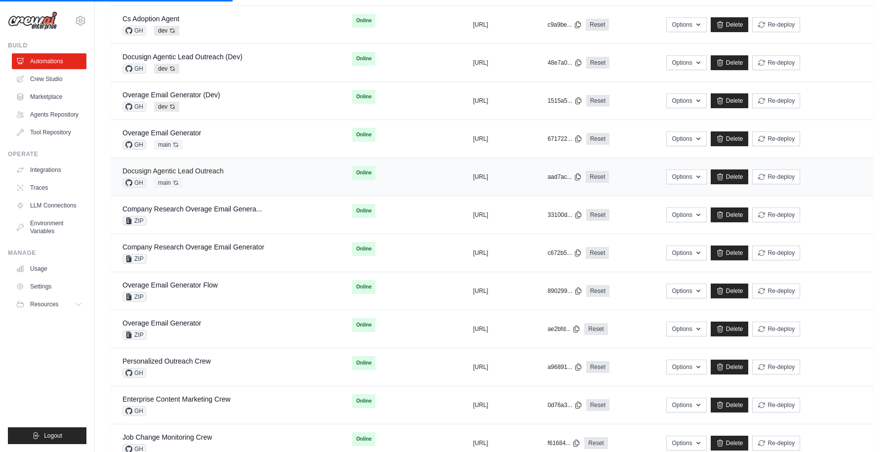
click at [206, 171] on link "Docusign Agentic Lead Outreach" at bounding box center [172, 171] width 101 height 8
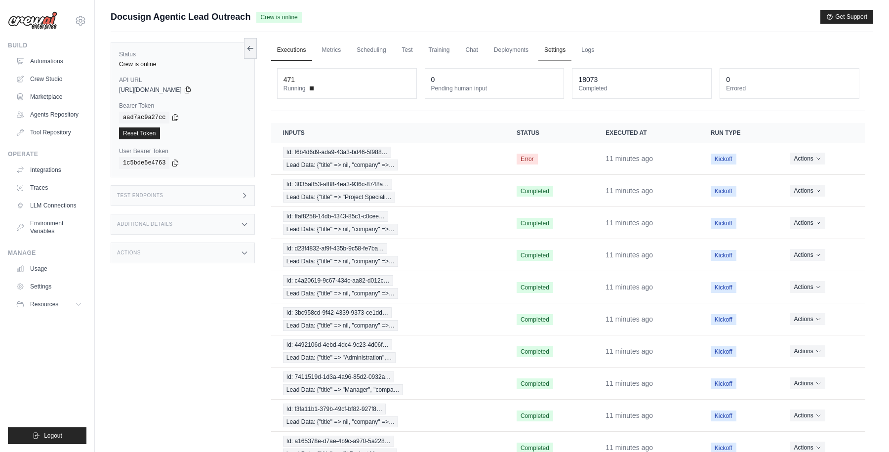
click at [552, 47] on link "Settings" at bounding box center [554, 50] width 33 height 21
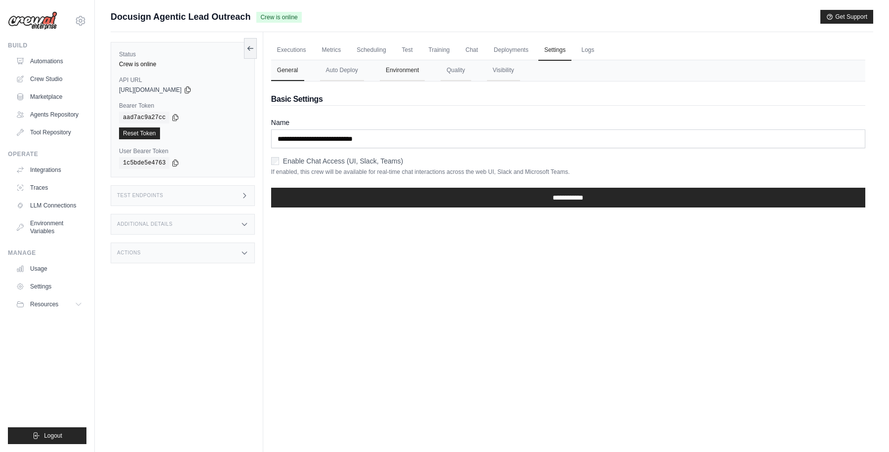
click at [402, 71] on button "Environment" at bounding box center [402, 70] width 45 height 21
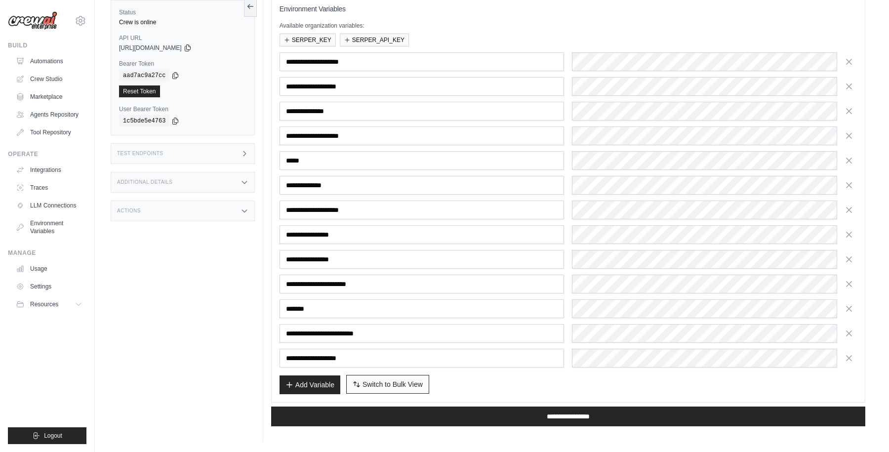
click at [389, 382] on span "Switch to Bulk View" at bounding box center [392, 384] width 60 height 10
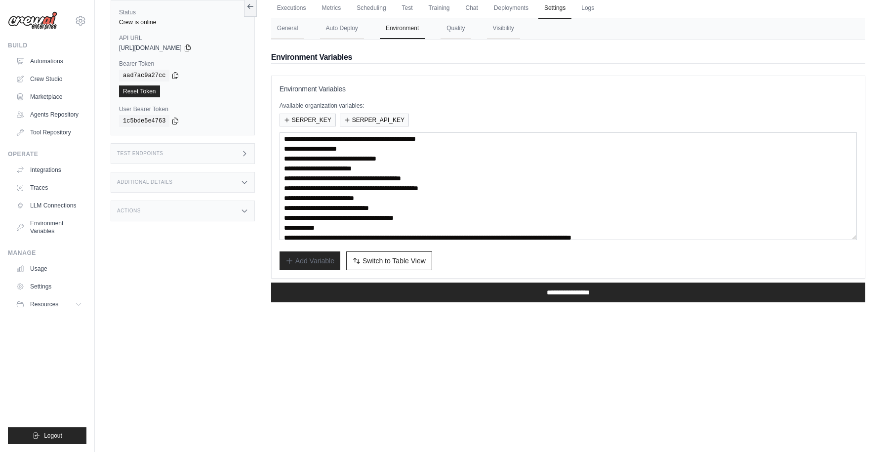
scroll to position [30, 0]
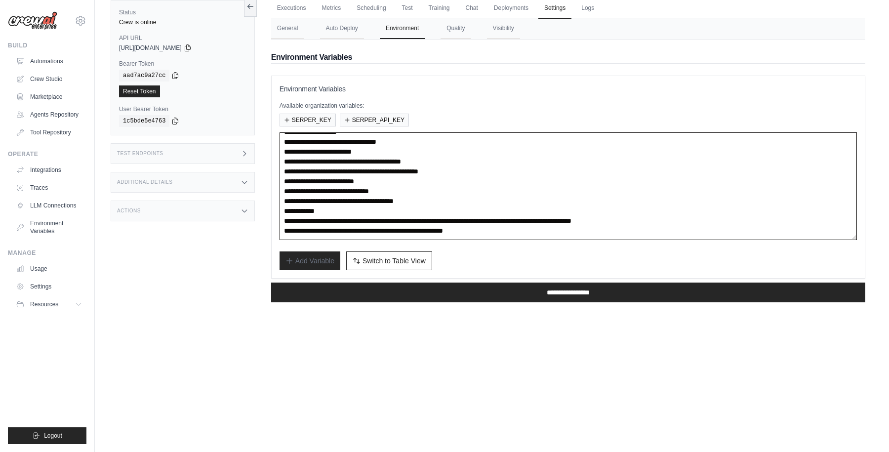
drag, startPoint x: 371, startPoint y: 230, endPoint x: 564, endPoint y: 229, distance: 192.5
click at [564, 229] on textarea "**********" at bounding box center [567, 186] width 577 height 108
paste textarea
type textarea "**********"
click at [551, 320] on div "Executions Metrics Scheduling Test Training Chat Deployments Settings Logs 471 …" at bounding box center [568, 216] width 610 height 452
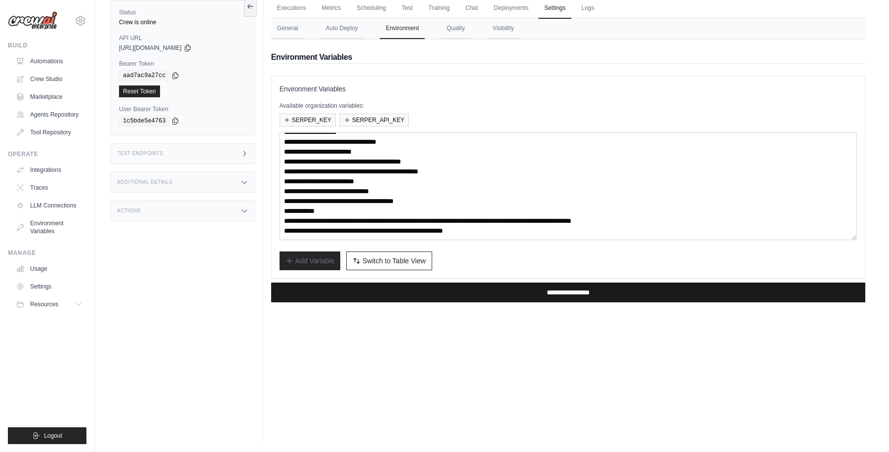
click at [543, 294] on input "**********" at bounding box center [568, 292] width 594 height 20
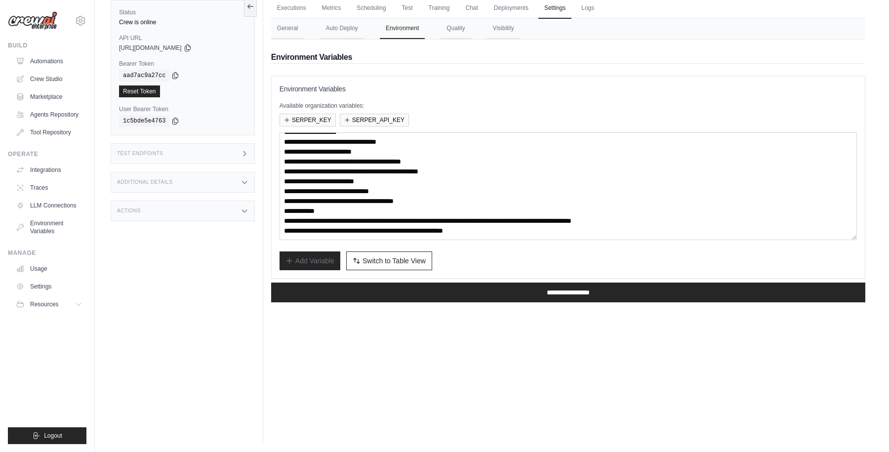
scroll to position [0, 0]
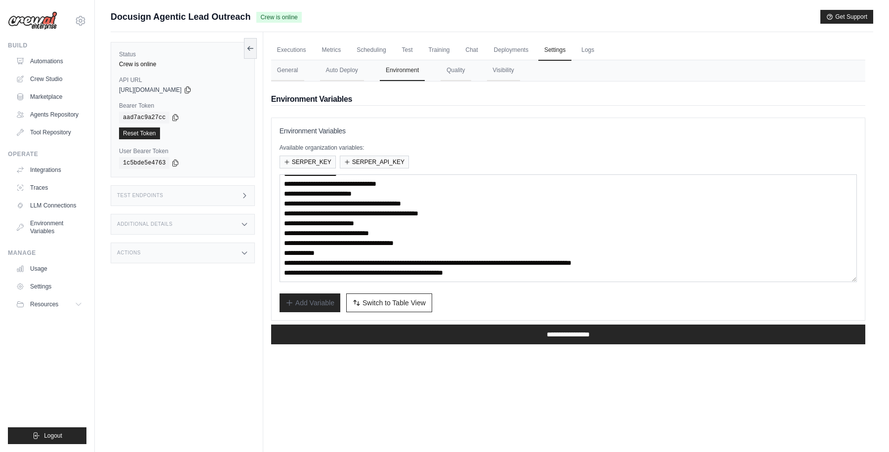
click at [465, 296] on div "Add Variable Switch to Bulk View Switch to Table View" at bounding box center [567, 302] width 577 height 19
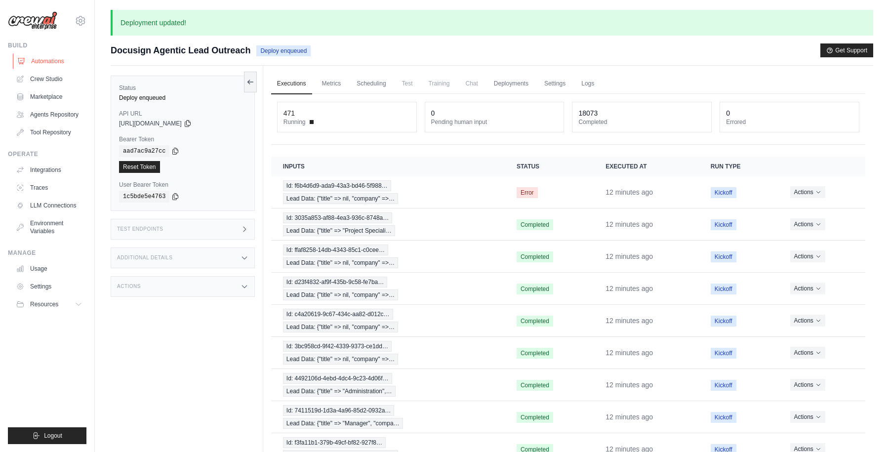
click at [41, 59] on link "Automations" at bounding box center [50, 61] width 75 height 16
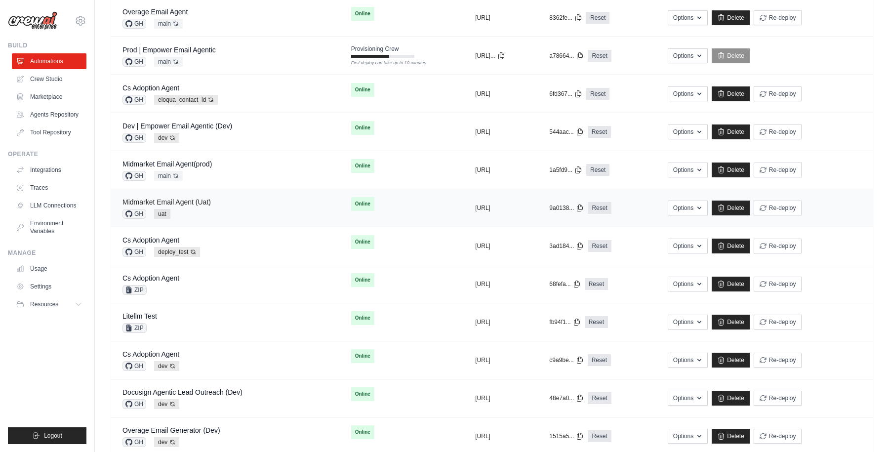
scroll to position [266, 0]
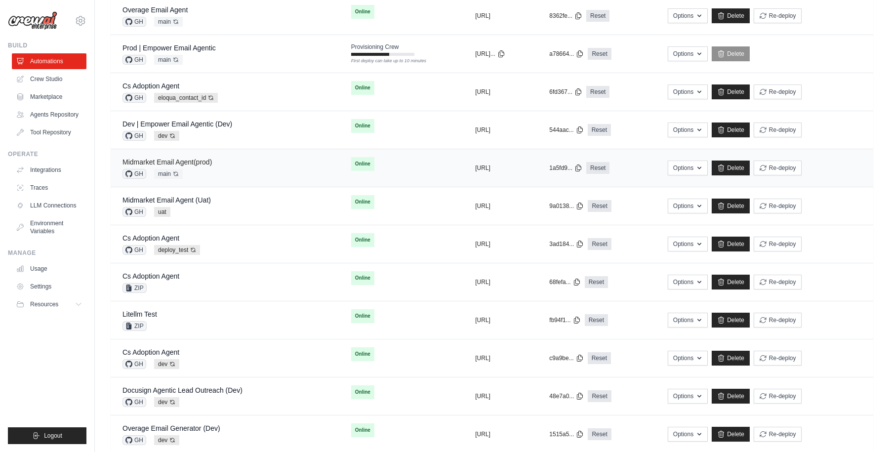
click at [197, 161] on link "Midmarket Email Agent(prod)" at bounding box center [166, 162] width 89 height 8
